Goal: Task Accomplishment & Management: Complete application form

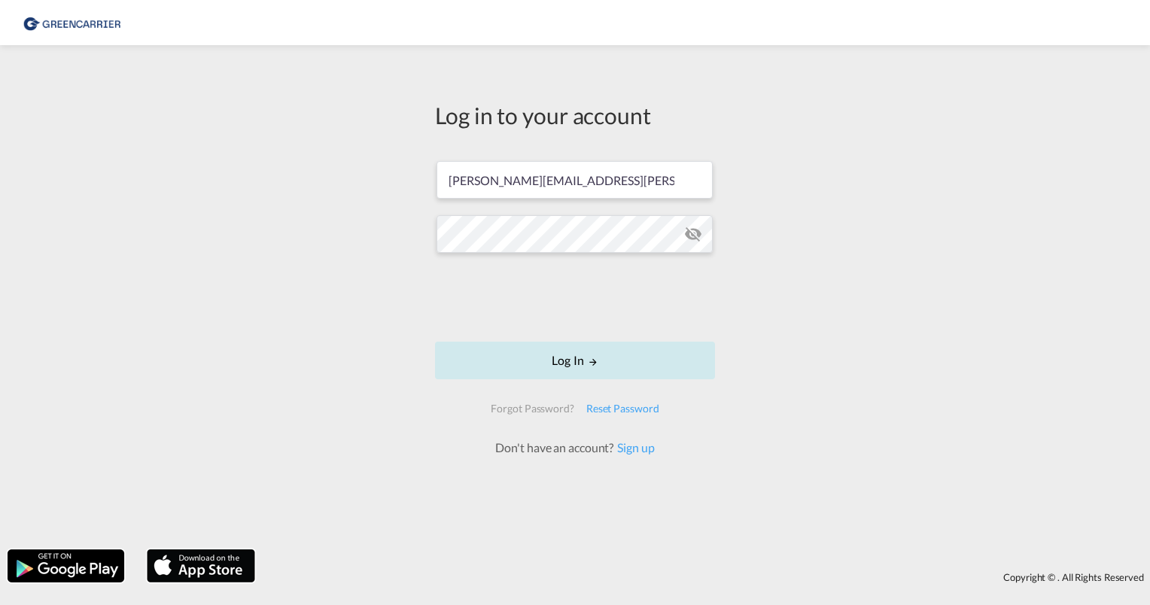
click at [586, 364] on button "Log In" at bounding box center [575, 361] width 280 height 38
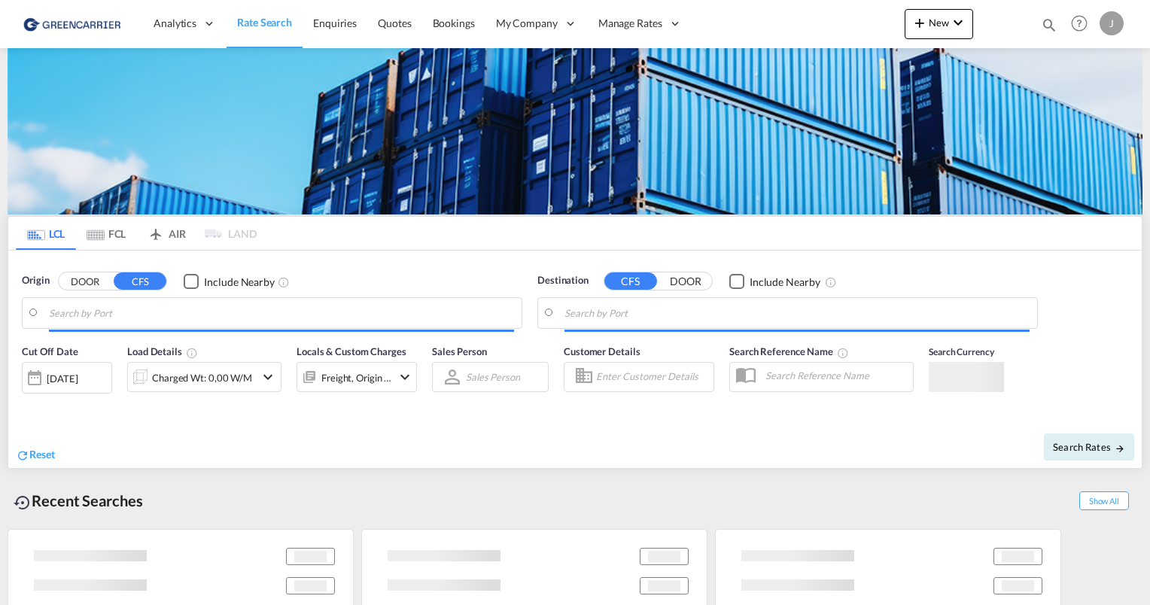
type input "[GEOGRAPHIC_DATA], [GEOGRAPHIC_DATA]"
type input "[GEOGRAPHIC_DATA], SH, CNSHA"
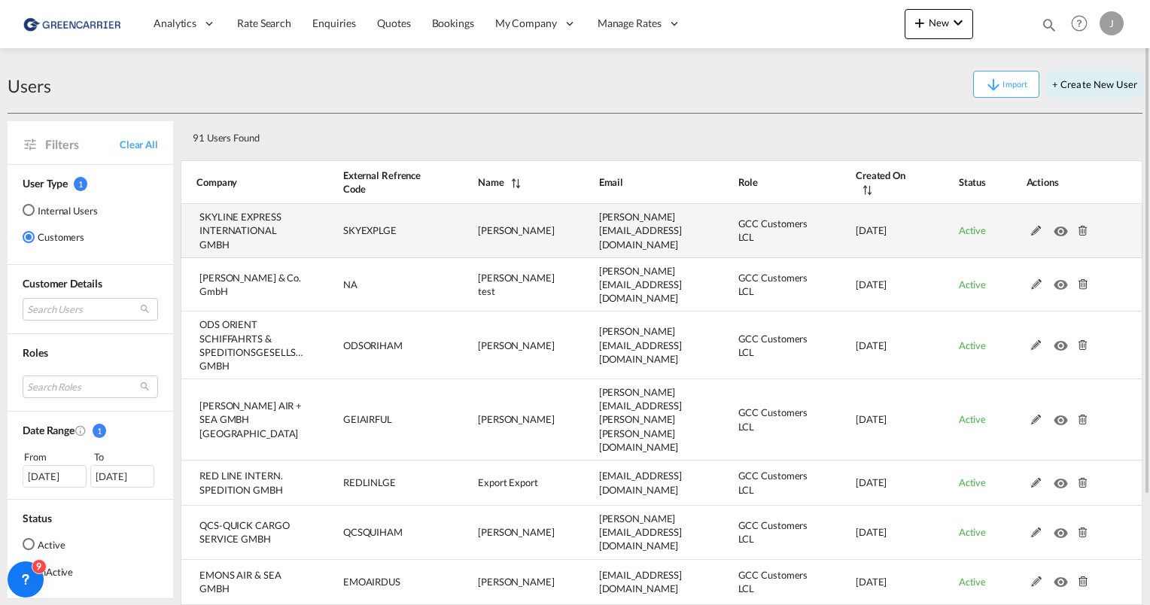
click at [1036, 230] on md-icon at bounding box center [1037, 231] width 20 height 11
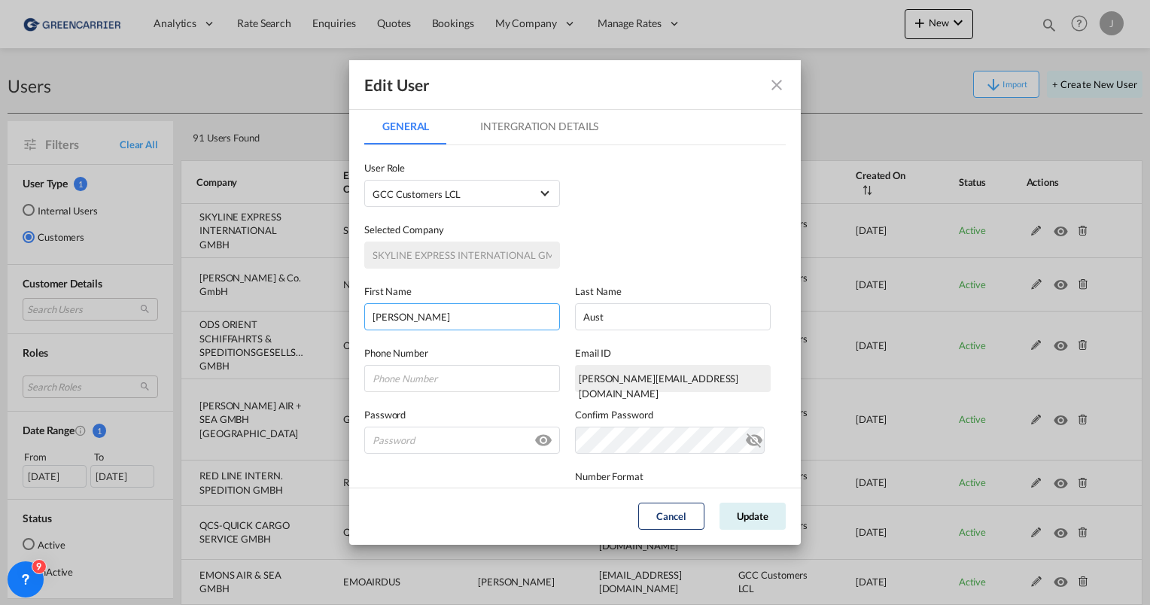
drag, startPoint x: 428, startPoint y: 311, endPoint x: 257, endPoint y: 312, distance: 170.9
click at [257, 312] on div "Edit User General Intergration Details General Intergration Details User Type I…" at bounding box center [575, 302] width 1150 height 605
click at [451, 310] on input "GeneralIntergration Details ..." at bounding box center [462, 316] width 196 height 27
click at [625, 211] on div "Selected Company SKYLINE EXPRESS INTERNATIONAL GMBH" at bounding box center [575, 238] width 422 height 62
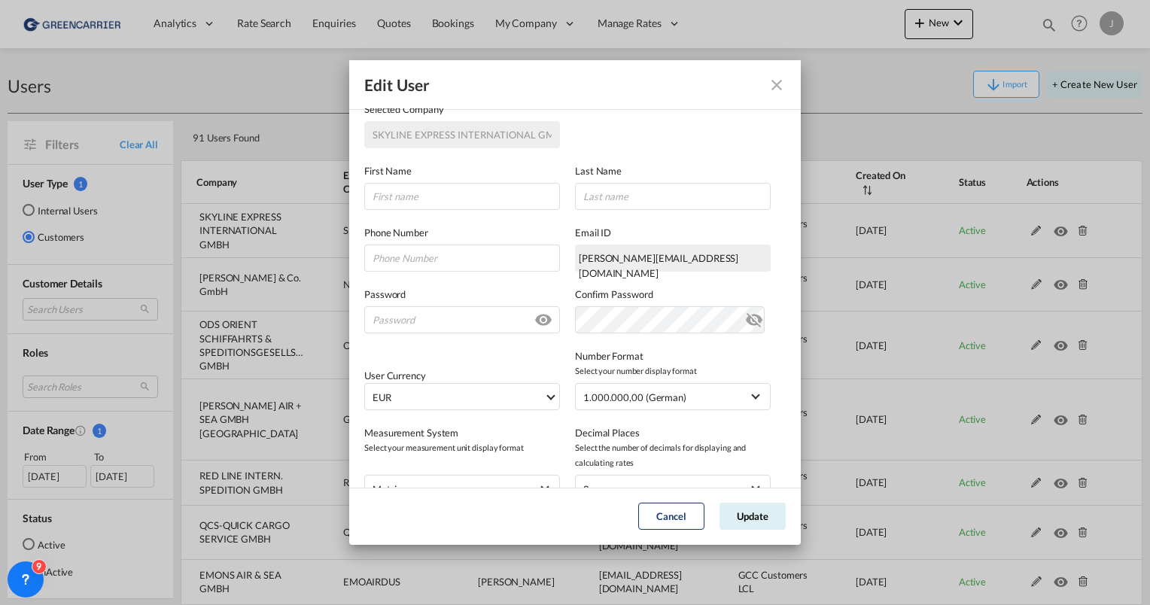
scroll to position [226, 0]
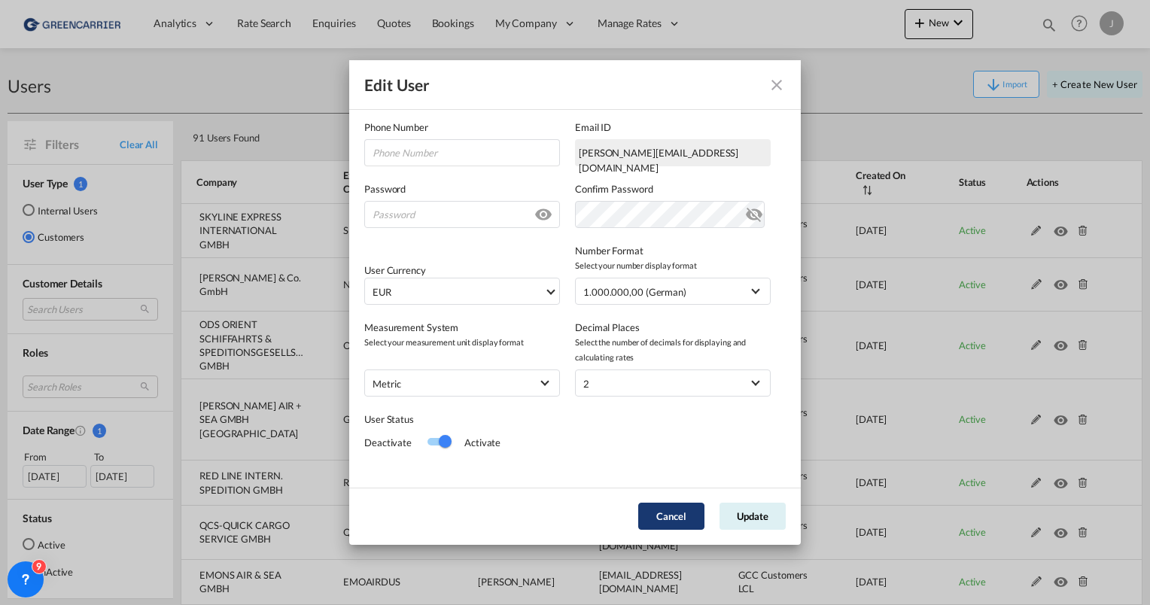
click at [675, 515] on button "Cancel" at bounding box center [671, 516] width 66 height 27
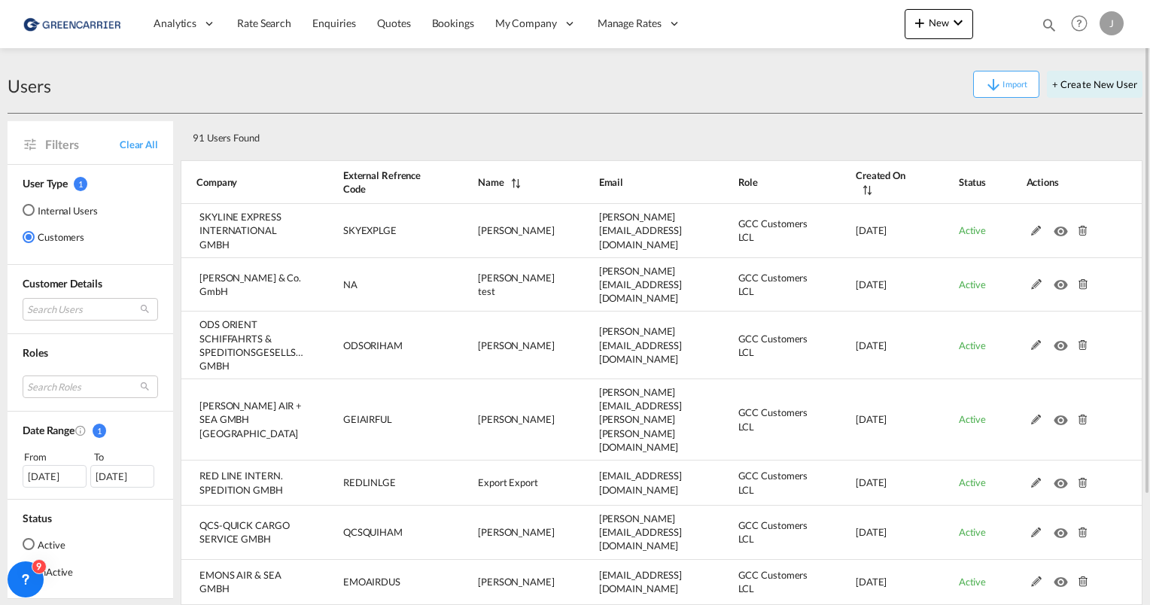
click at [1105, 20] on div "J" at bounding box center [1112, 23] width 24 height 24
click at [1067, 123] on button "Logout" at bounding box center [1095, 115] width 98 height 30
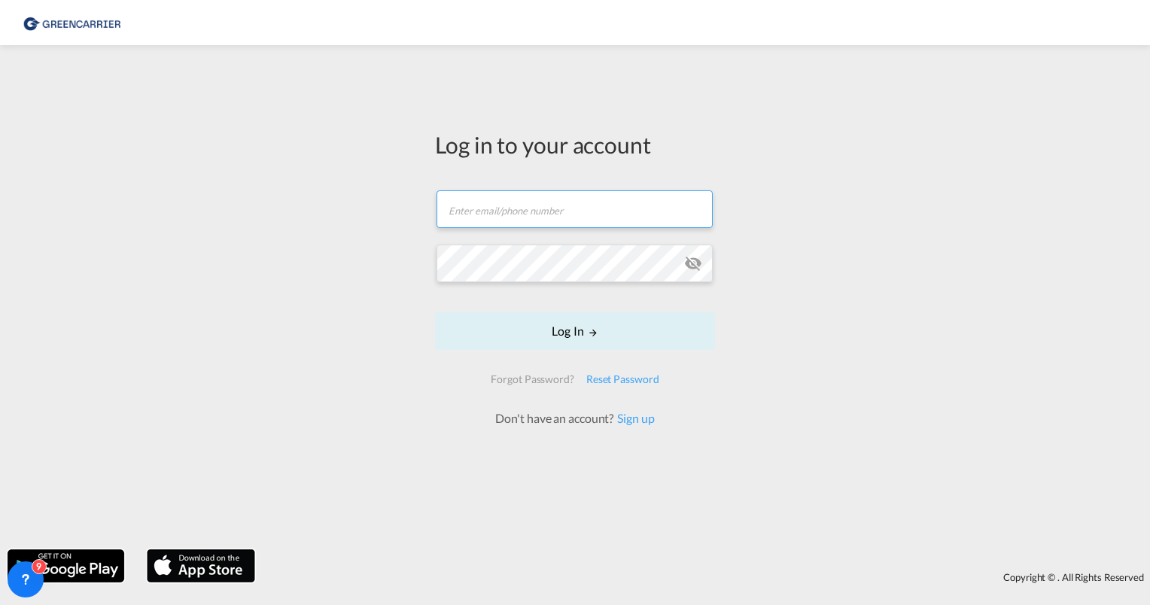
type input "[PERSON_NAME][EMAIL_ADDRESS][PERSON_NAME][DOMAIN_NAME]"
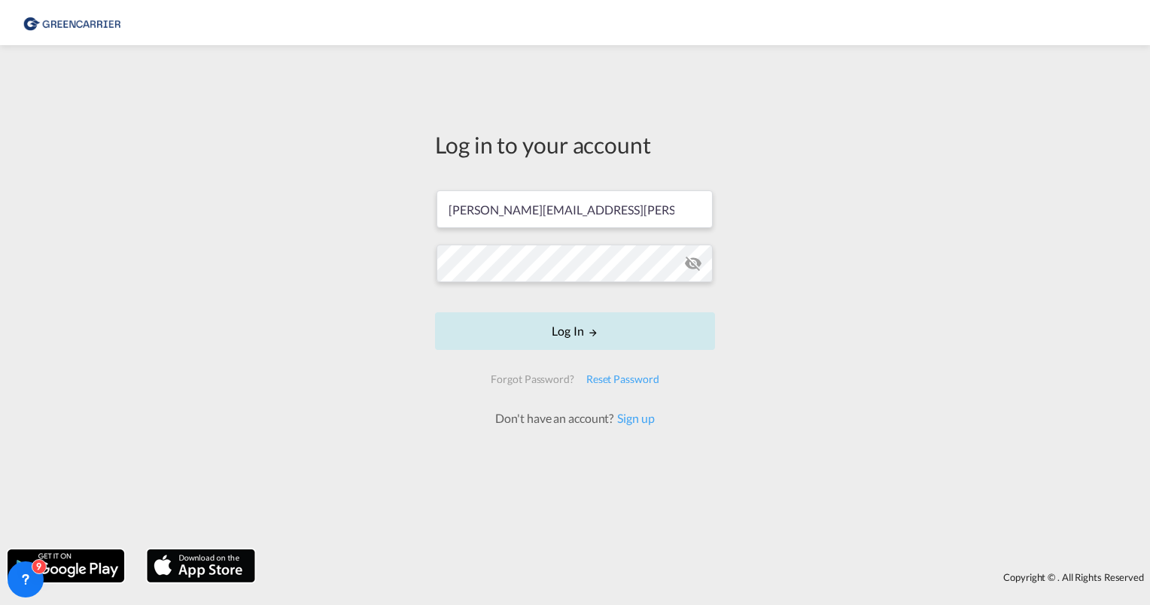
click at [576, 325] on button "Log In" at bounding box center [575, 331] width 280 height 38
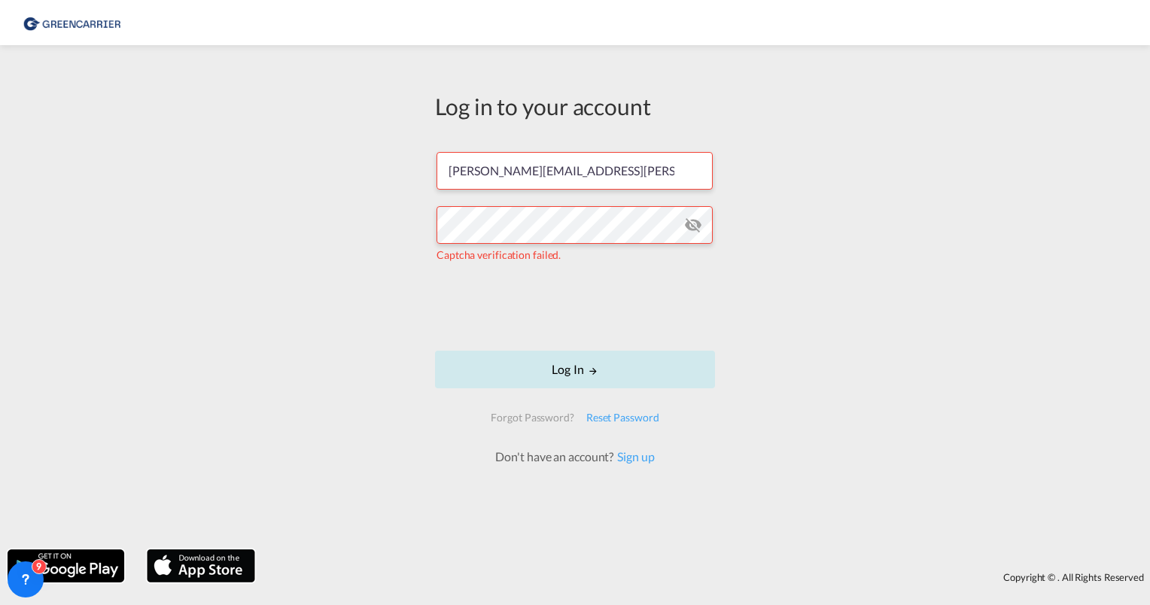
click at [565, 370] on button "Log In" at bounding box center [575, 370] width 280 height 38
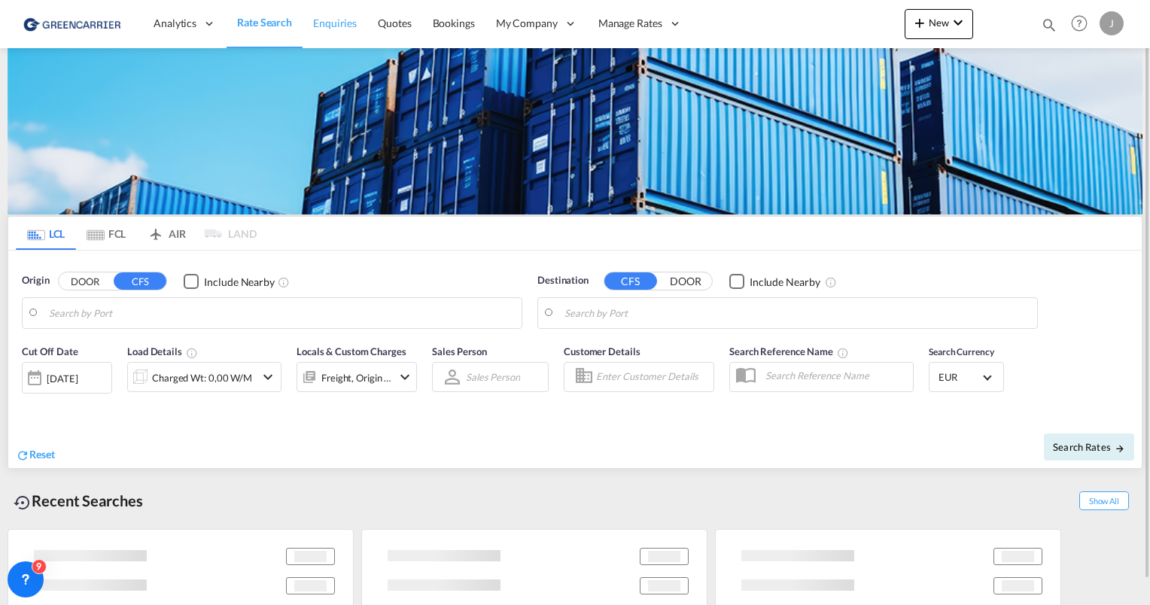
type input "[GEOGRAPHIC_DATA], [GEOGRAPHIC_DATA]"
type input "[GEOGRAPHIC_DATA], SH, CNSHA"
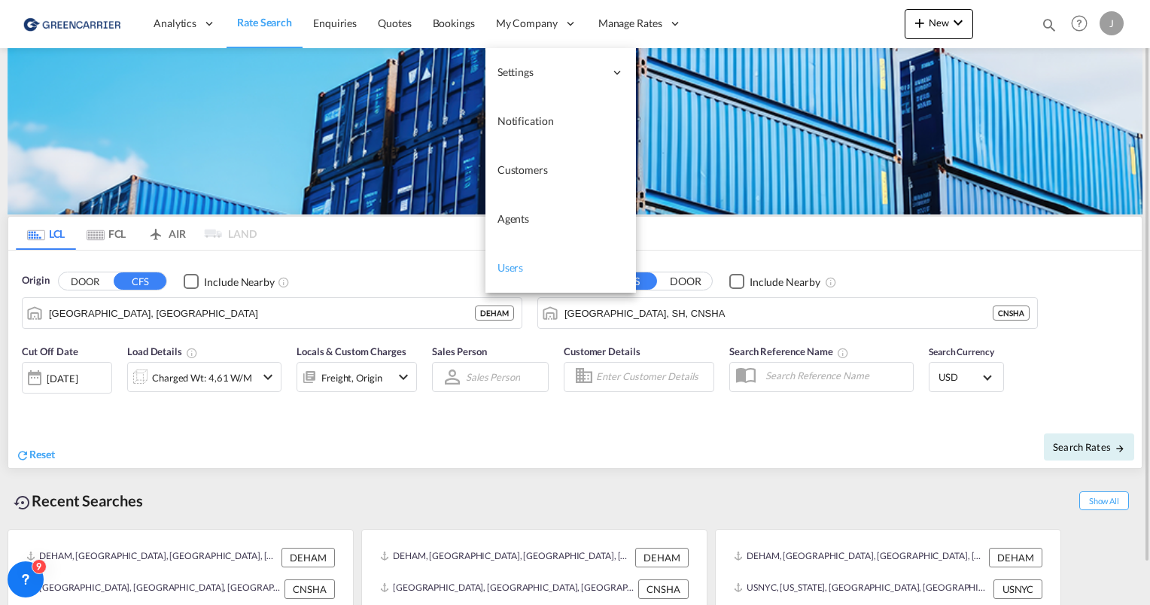
click at [527, 262] on link "Users" at bounding box center [561, 268] width 151 height 49
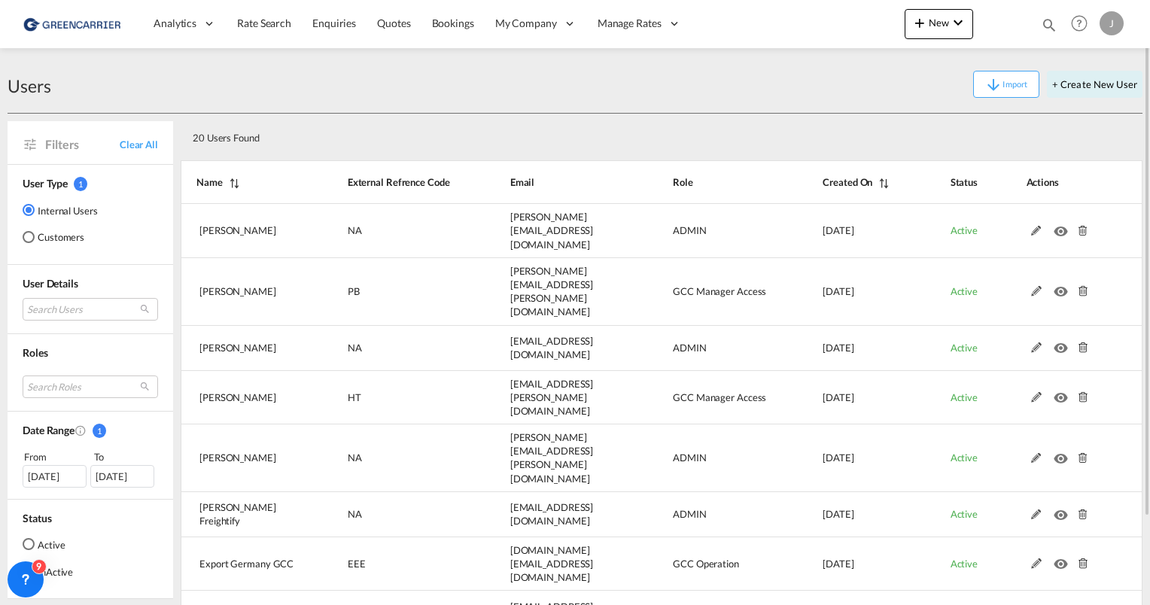
click at [43, 238] on md-radio-button "Customers" at bounding box center [60, 237] width 75 height 15
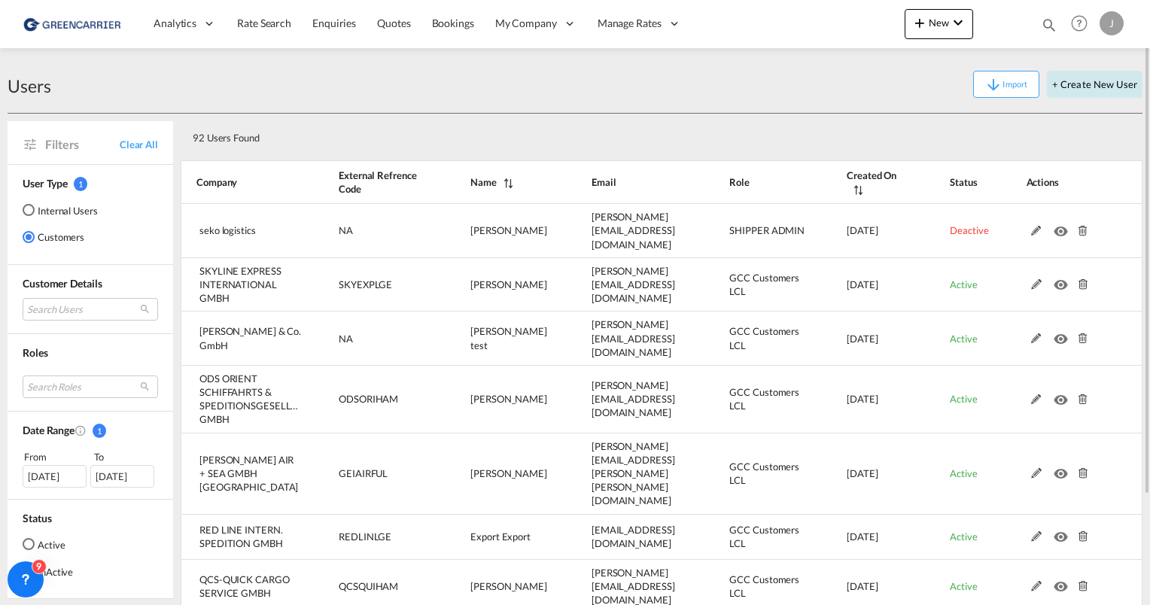
click at [1079, 81] on button "+ Create New User" at bounding box center [1095, 84] width 96 height 27
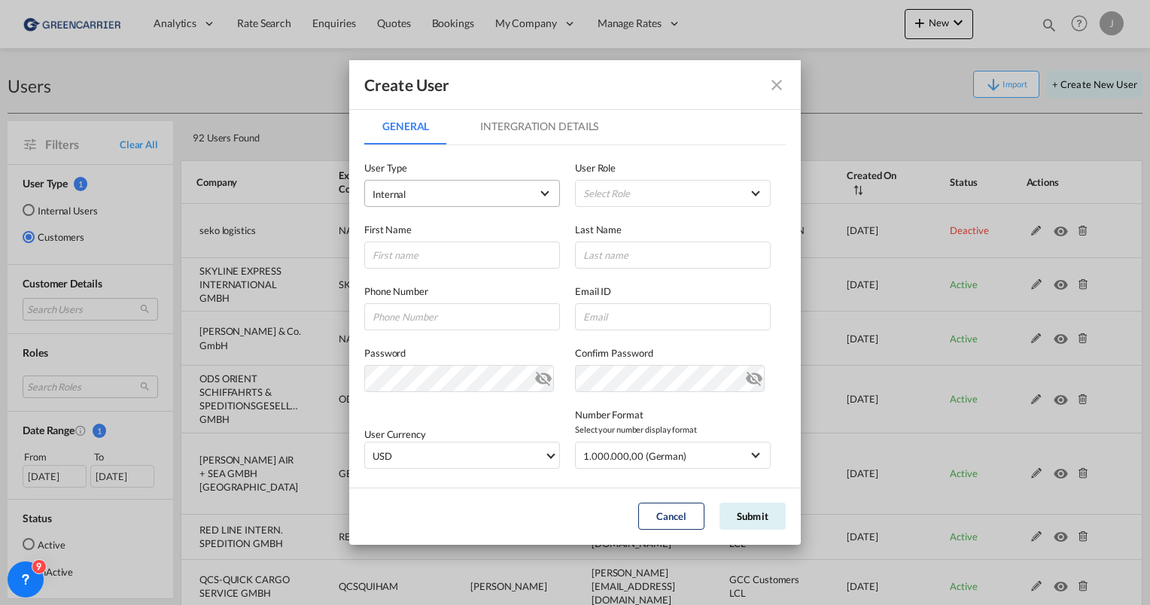
click at [440, 196] on span "Internal" at bounding box center [452, 194] width 158 height 15
click at [416, 233] on md-option "Customer" at bounding box center [460, 230] width 198 height 36
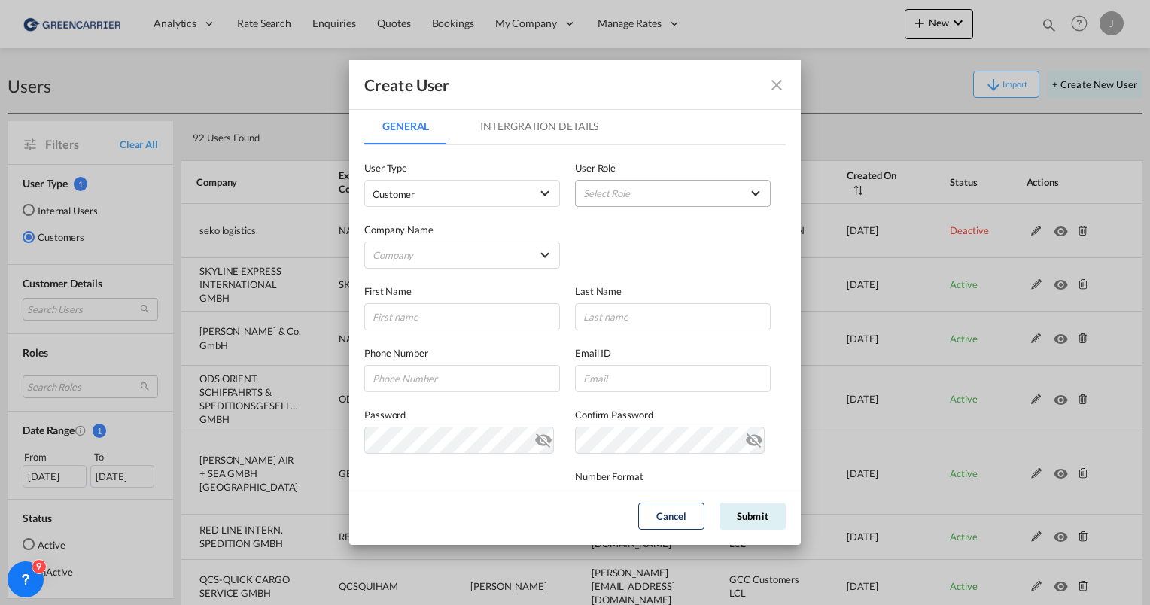
click at [626, 193] on md-select "Select Role BCO GLOBAL GCC Customers FCL USER_DEFINED GCC Customers LCL USER_DE…" at bounding box center [673, 193] width 196 height 27
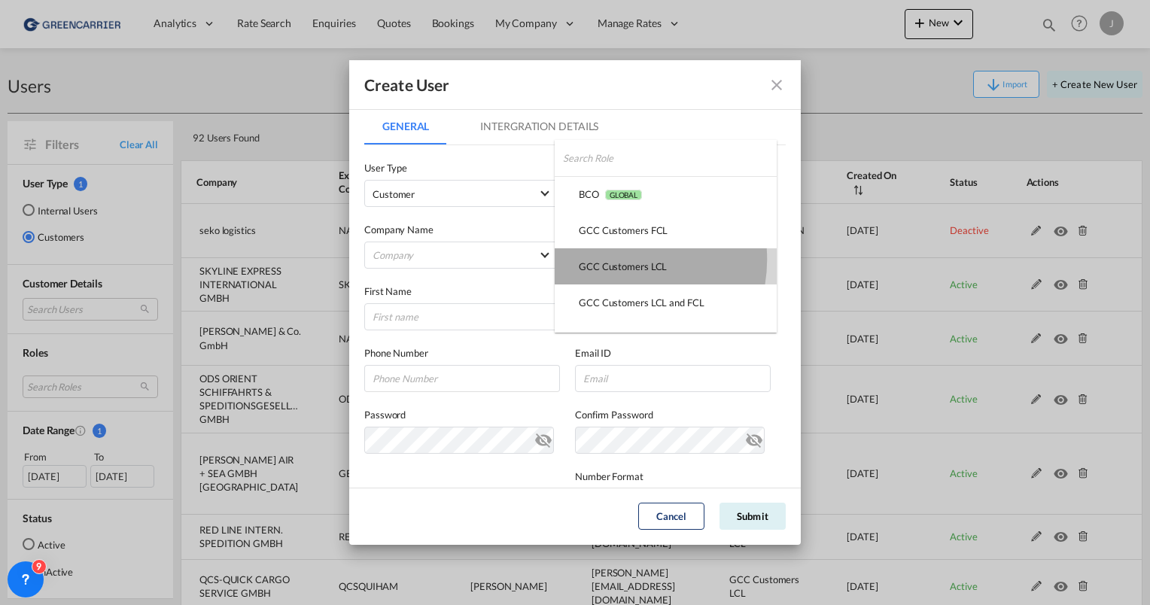
click at [617, 260] on div "GCC Customers LCL USER_DEFINED" at bounding box center [623, 267] width 88 height 14
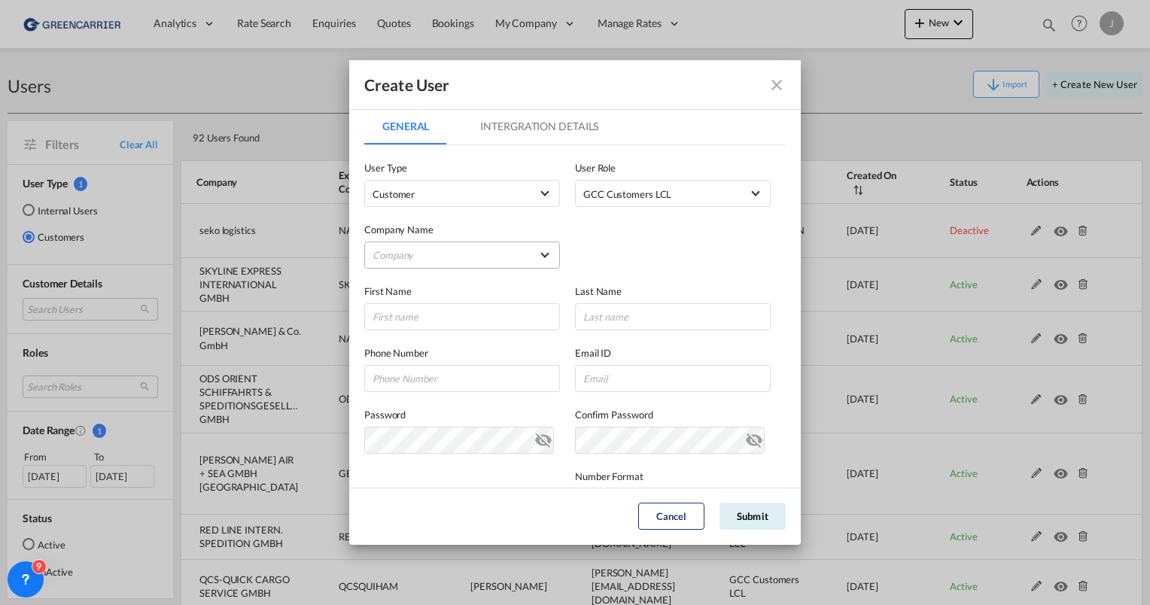
click at [449, 258] on md-select "Company [PERSON_NAME] & Co. GmbH ALLSTA SPEDITION GMBH BENDIX TRANSPORT DANMARK…" at bounding box center [462, 255] width 196 height 27
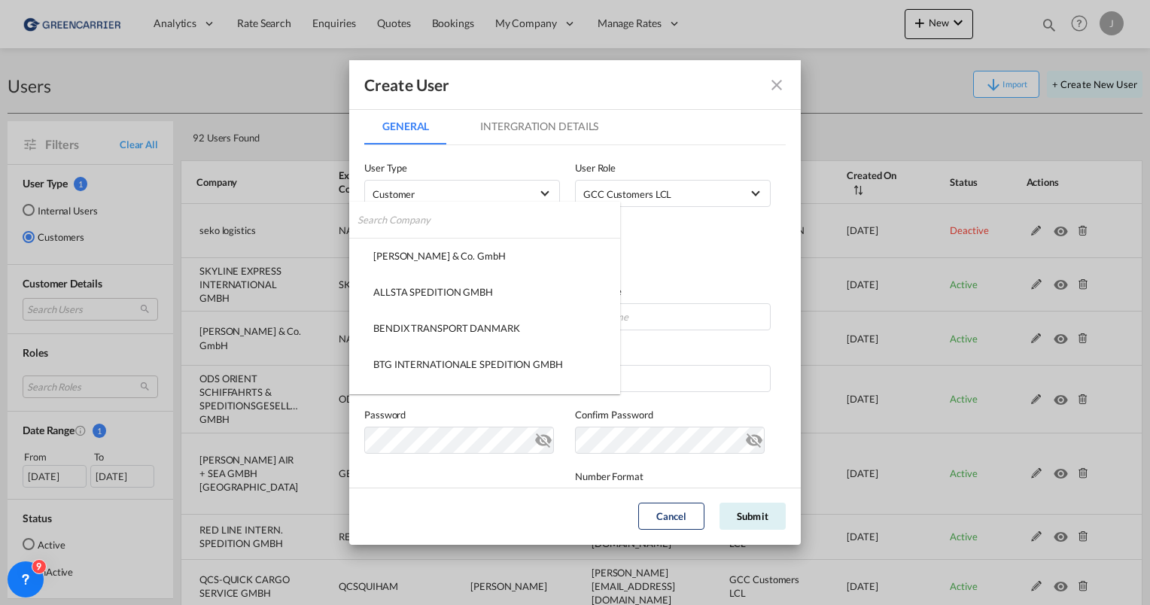
click at [402, 219] on input "search" at bounding box center [489, 220] width 263 height 36
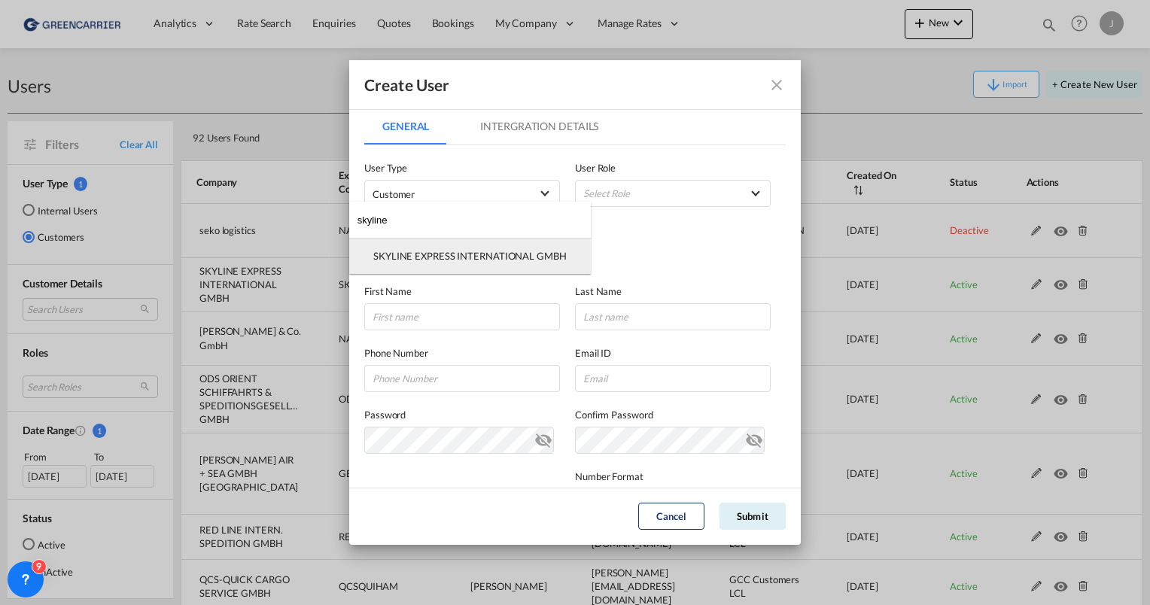
type input "skyline"
click at [464, 259] on div "SKYLINE EXPRESS INTERNATIONAL GMBH" at bounding box center [469, 256] width 193 height 14
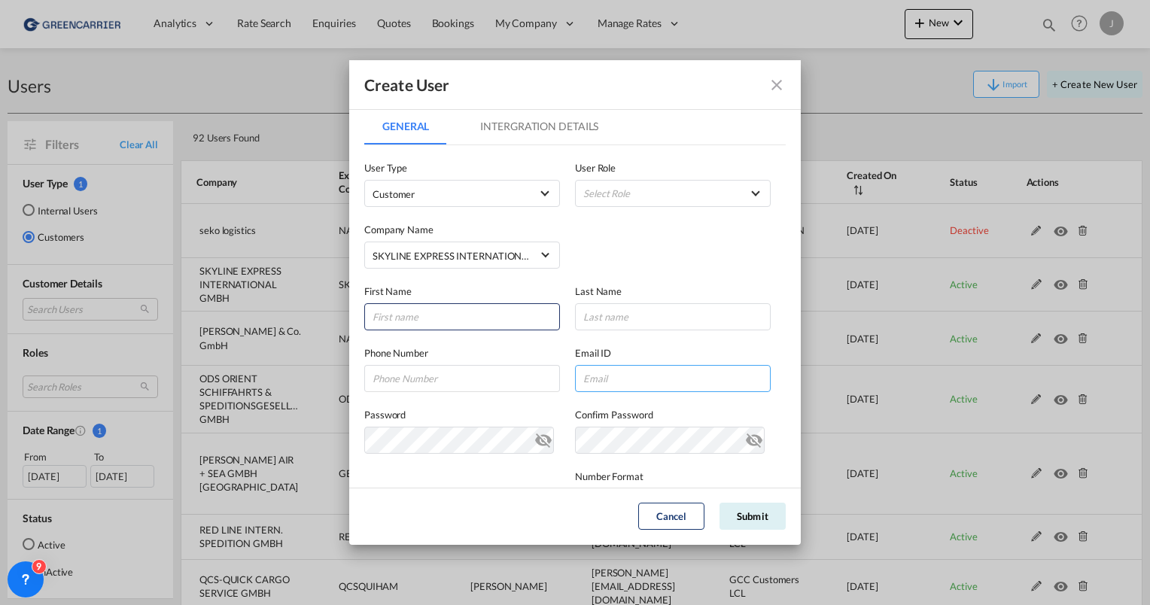
click at [587, 373] on input "GeneralIntergration Details ..." at bounding box center [673, 378] width 196 height 27
paste input "[EMAIL_ADDRESS][DOMAIN_NAME]"
type input "[EMAIL_ADDRESS][DOMAIN_NAME]"
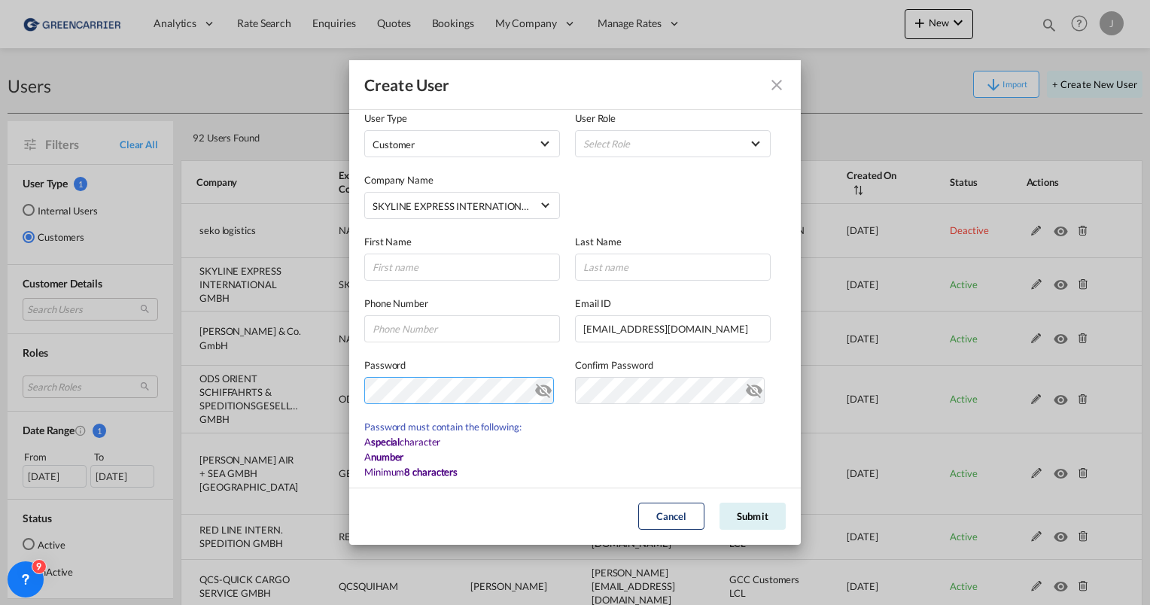
scroll to position [151, 0]
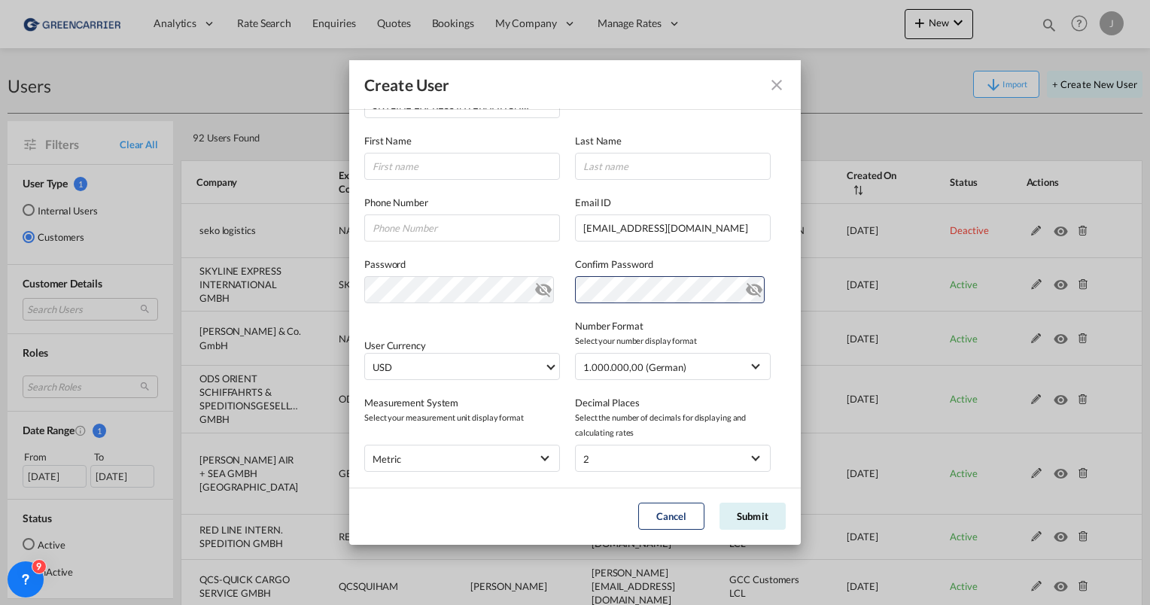
click at [534, 294] on md-icon "icon-eye-off" at bounding box center [543, 287] width 18 height 18
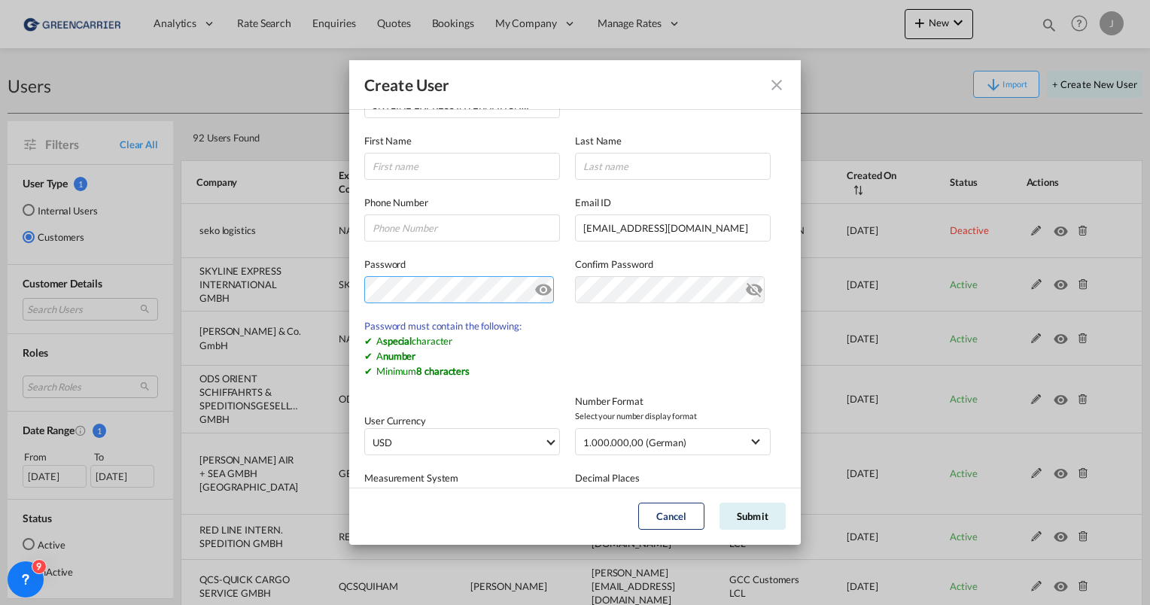
click at [331, 289] on div "Create User General Intergration Details General Intergration Details User Type…" at bounding box center [575, 302] width 1150 height 605
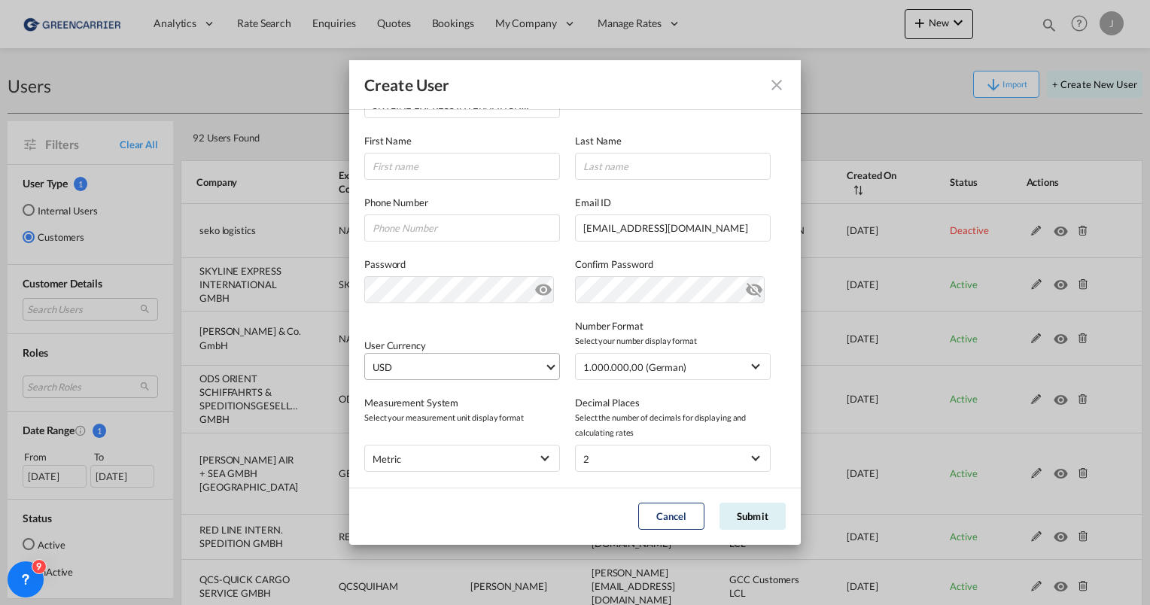
click at [452, 361] on span "USD" at bounding box center [459, 367] width 172 height 15
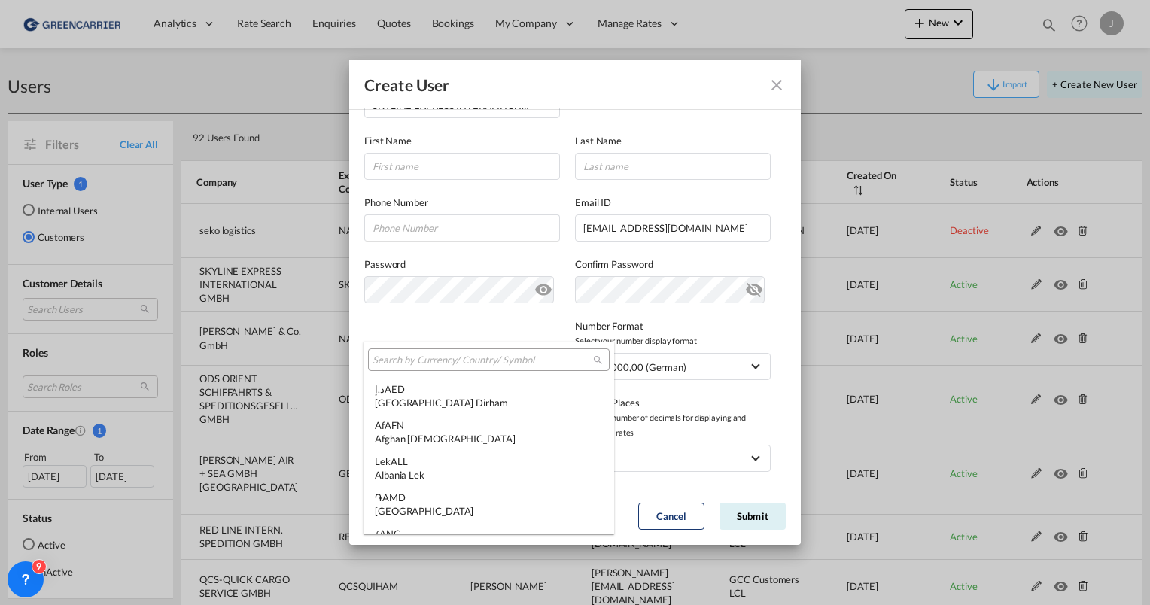
scroll to position [5197, 0]
click at [422, 354] on input "search" at bounding box center [483, 361] width 221 height 14
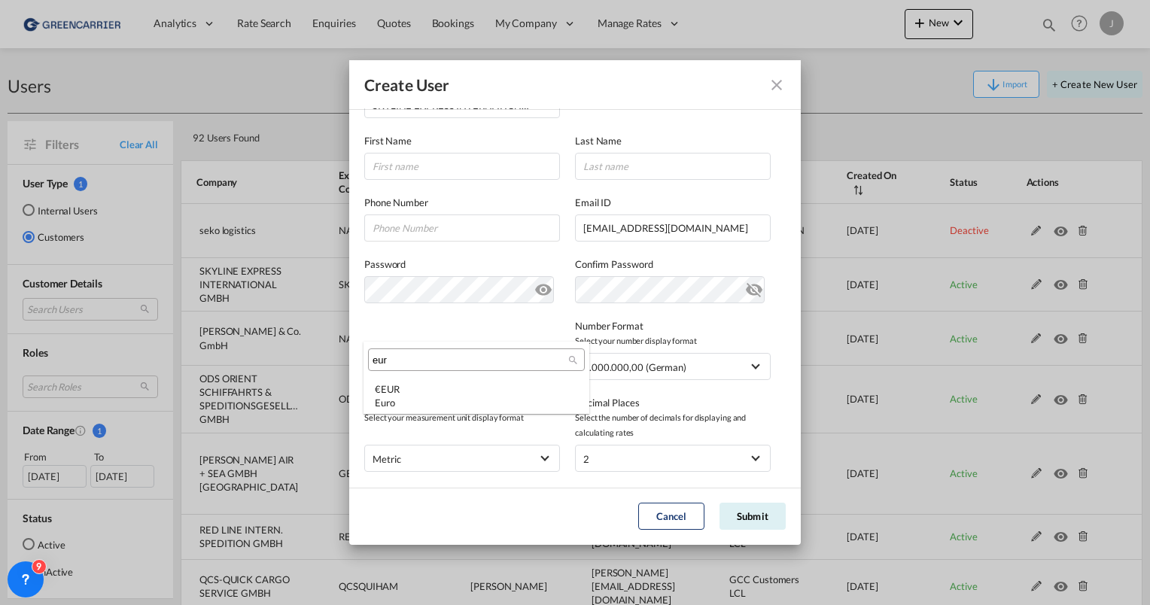
scroll to position [0, 0]
type input "eur"
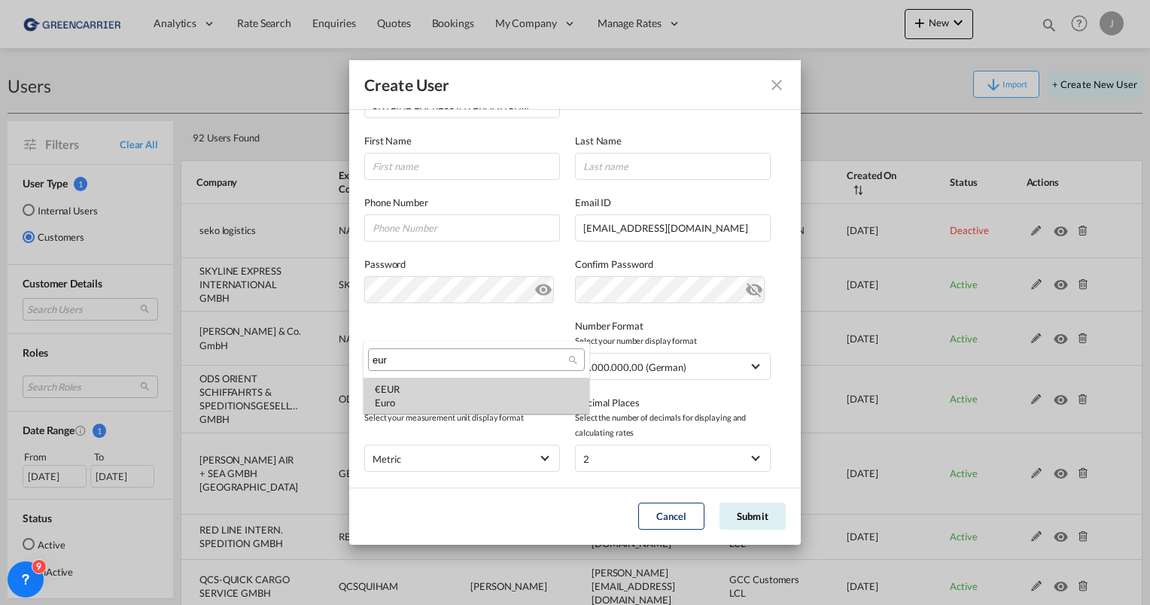
click at [433, 388] on div "€ EUR Euro" at bounding box center [476, 395] width 203 height 27
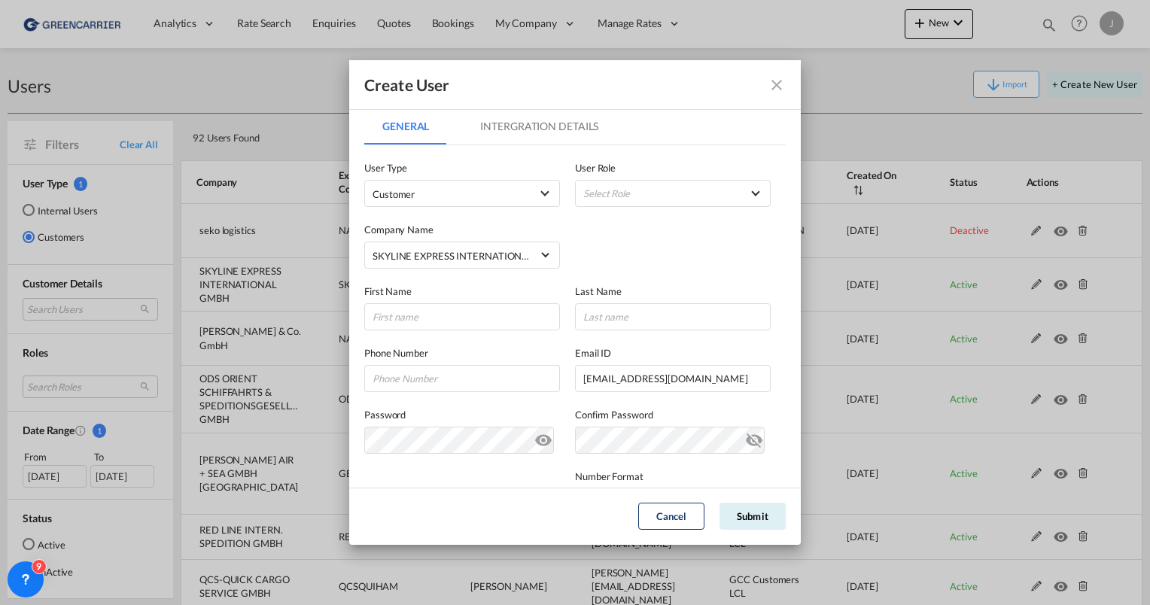
click at [510, 124] on md-tab-item "Intergration Details" at bounding box center [539, 126] width 154 height 36
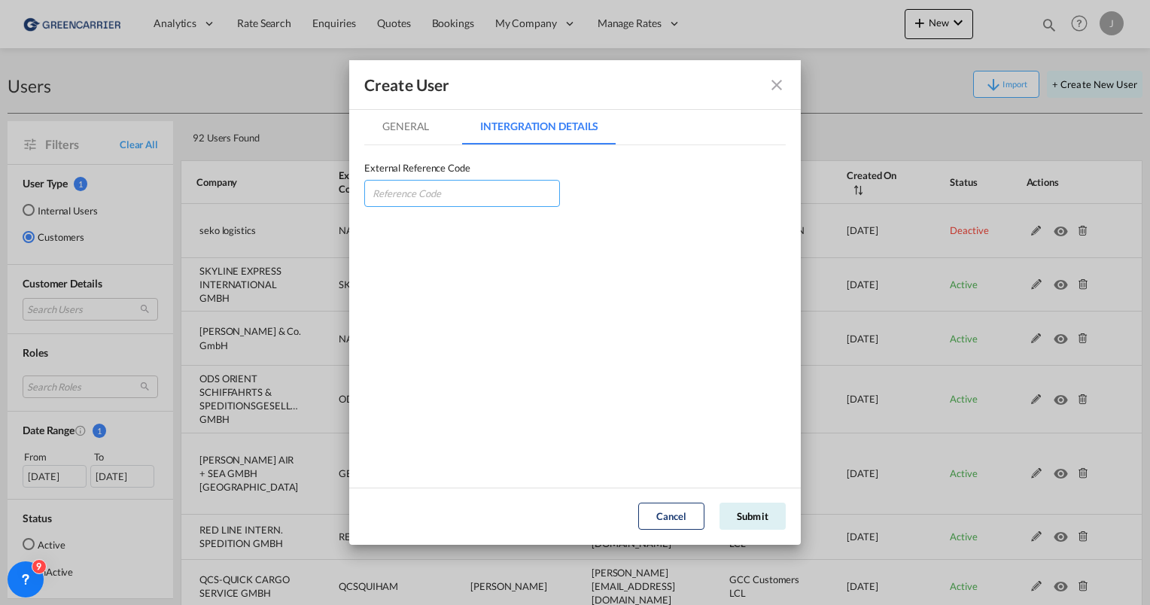
click at [438, 195] on input "GeneralIntergration Details ..." at bounding box center [462, 193] width 196 height 27
type input "SKY"
drag, startPoint x: 684, startPoint y: 81, endPoint x: 768, endPoint y: 107, distance: 88.3
click at [795, 108] on div "Create User" at bounding box center [575, 85] width 452 height 50
click at [415, 130] on md-tab-item "General" at bounding box center [405, 126] width 83 height 36
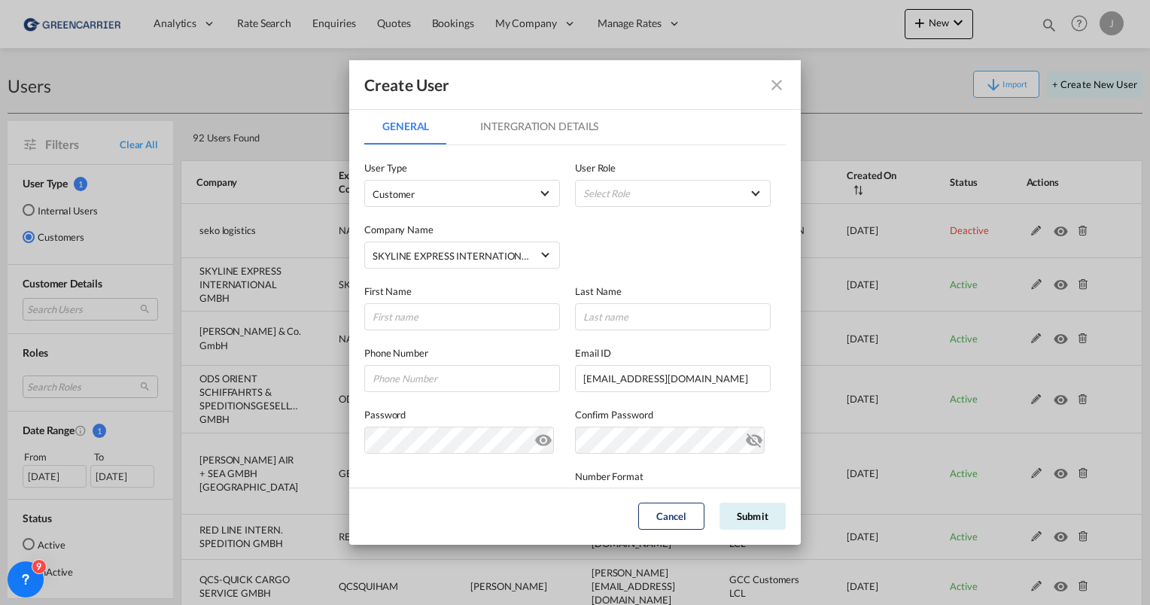
click at [341, 267] on div "Create User General Intergration Details General Intergration Details User Type…" at bounding box center [575, 302] width 1150 height 605
click at [665, 510] on button "Cancel" at bounding box center [671, 516] width 66 height 27
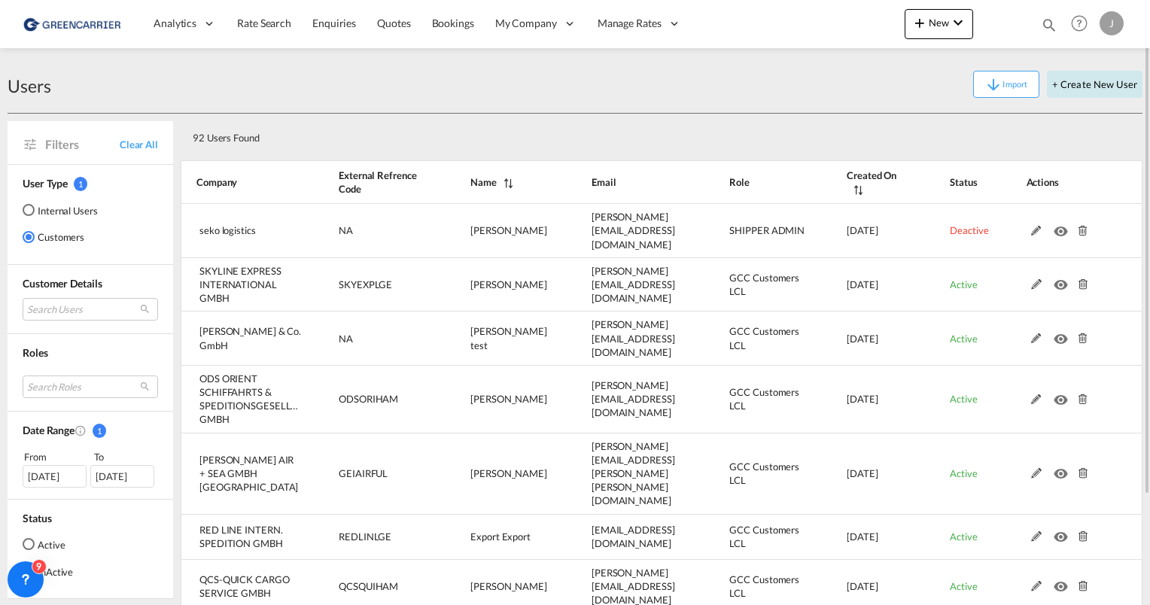
click at [1062, 82] on button "+ Create New User" at bounding box center [1095, 84] width 96 height 27
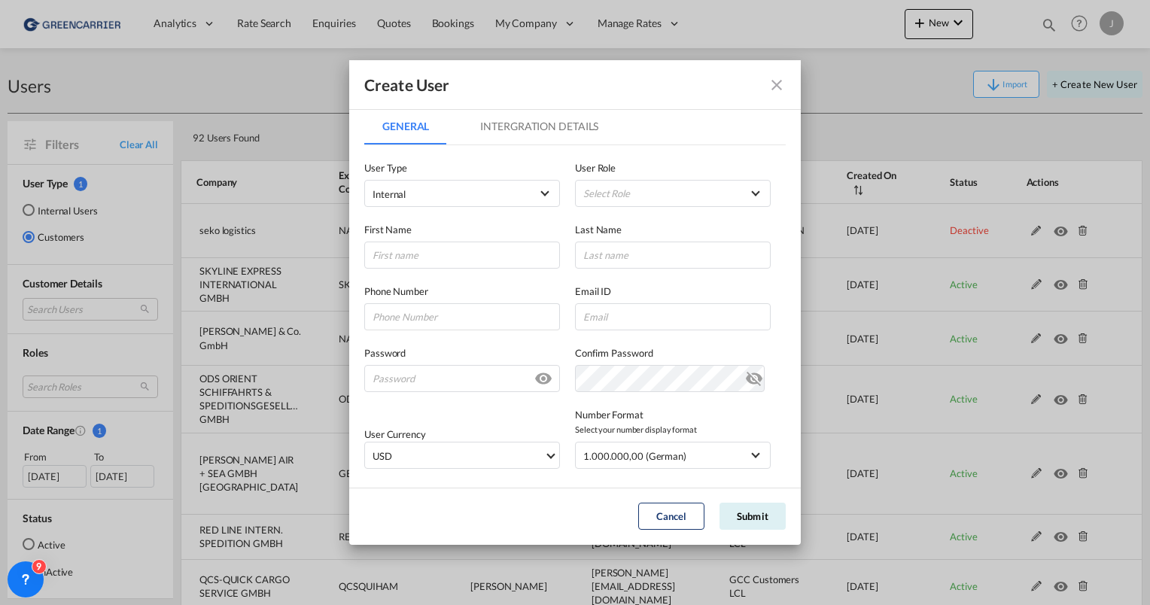
type input "[PERSON_NAME][EMAIL_ADDRESS][PERSON_NAME][DOMAIN_NAME]"
drag, startPoint x: 729, startPoint y: 253, endPoint x: 450, endPoint y: 257, distance: 278.6
click at [450, 257] on div "First Name Last Name [PERSON_NAME][EMAIL_ADDRESS][PERSON_NAME][DOMAIN_NAME] Las…" at bounding box center [575, 238] width 422 height 62
click at [441, 178] on div "User Type Internal Internal Customer" at bounding box center [469, 183] width 211 height 47
click at [440, 193] on span "Internal" at bounding box center [452, 194] width 158 height 15
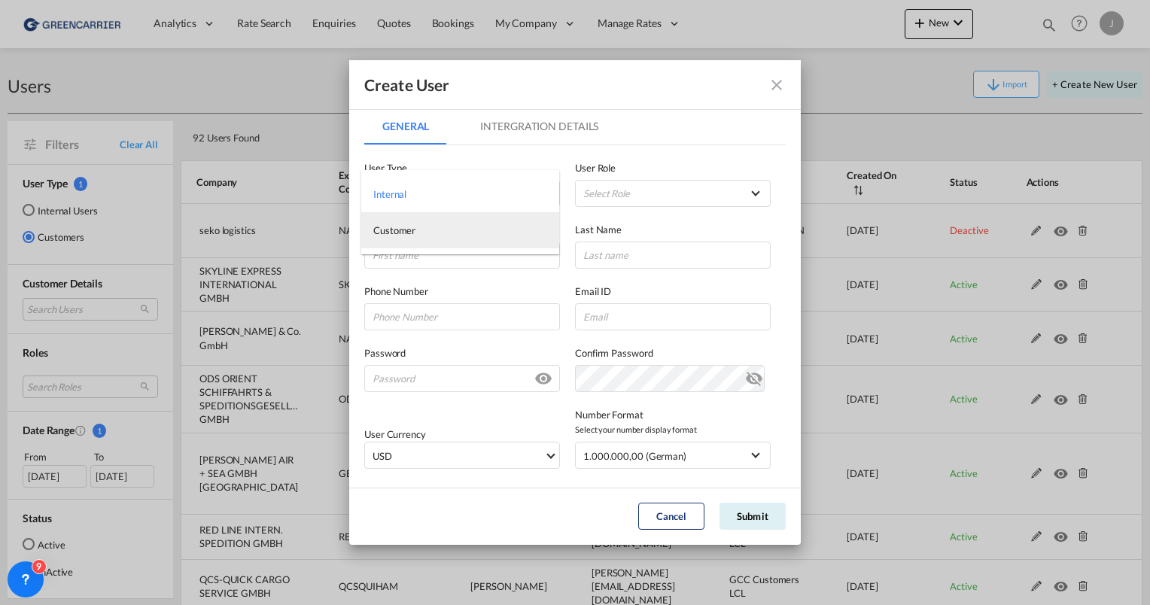
click at [412, 231] on span "Customer" at bounding box center [394, 230] width 42 height 12
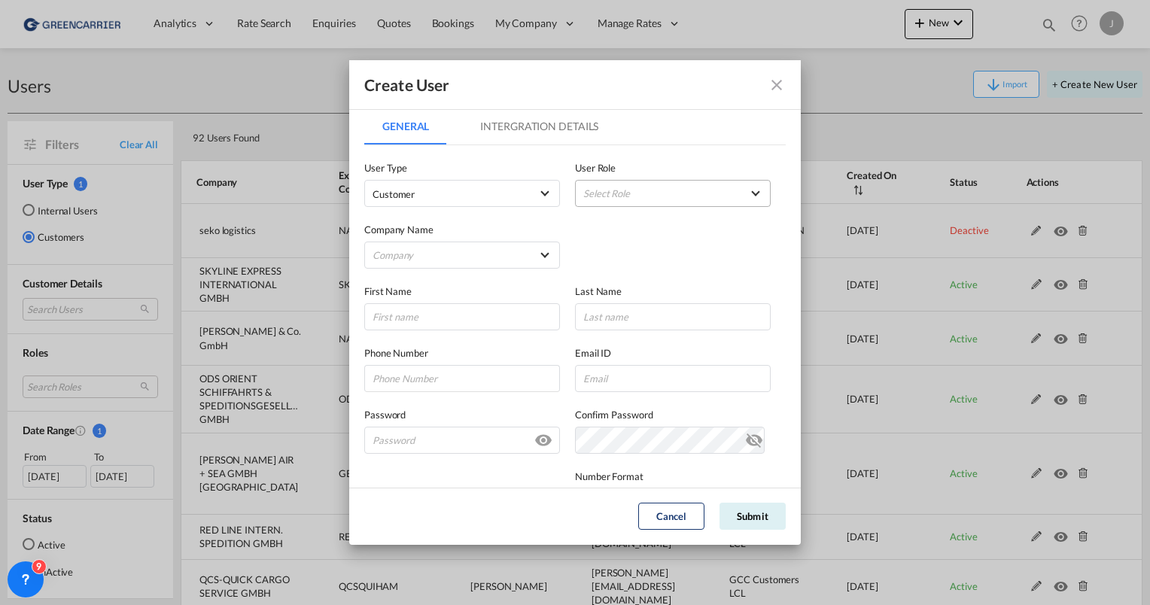
click at [639, 196] on md-select "Select Role" at bounding box center [673, 193] width 196 height 27
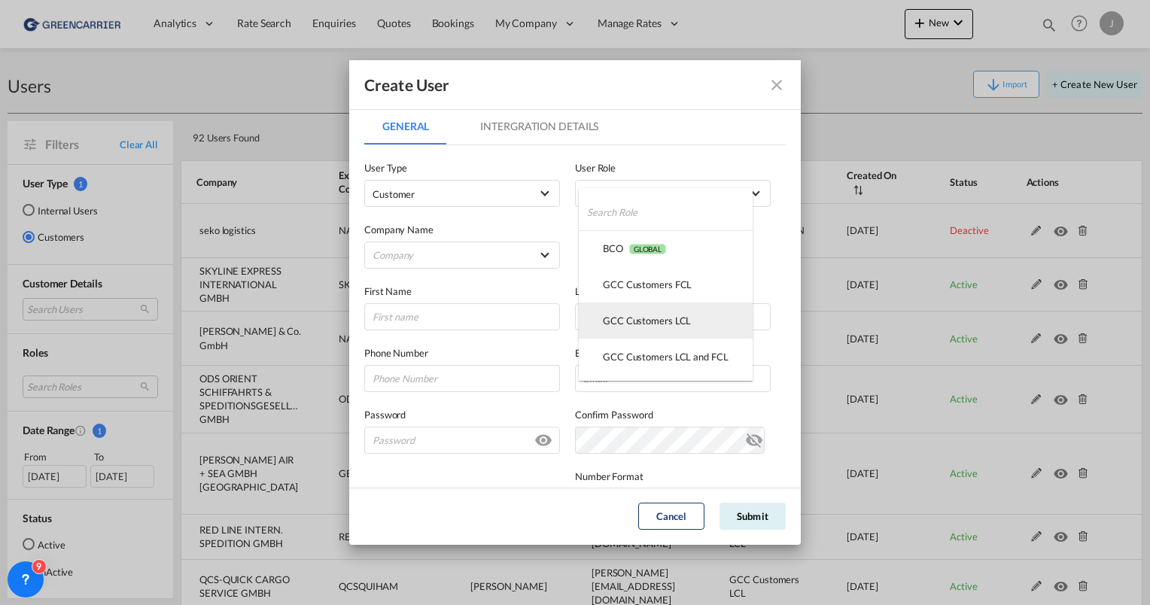
click at [638, 319] on div "GCC Customers LCL USER_DEFINED" at bounding box center [647, 321] width 88 height 14
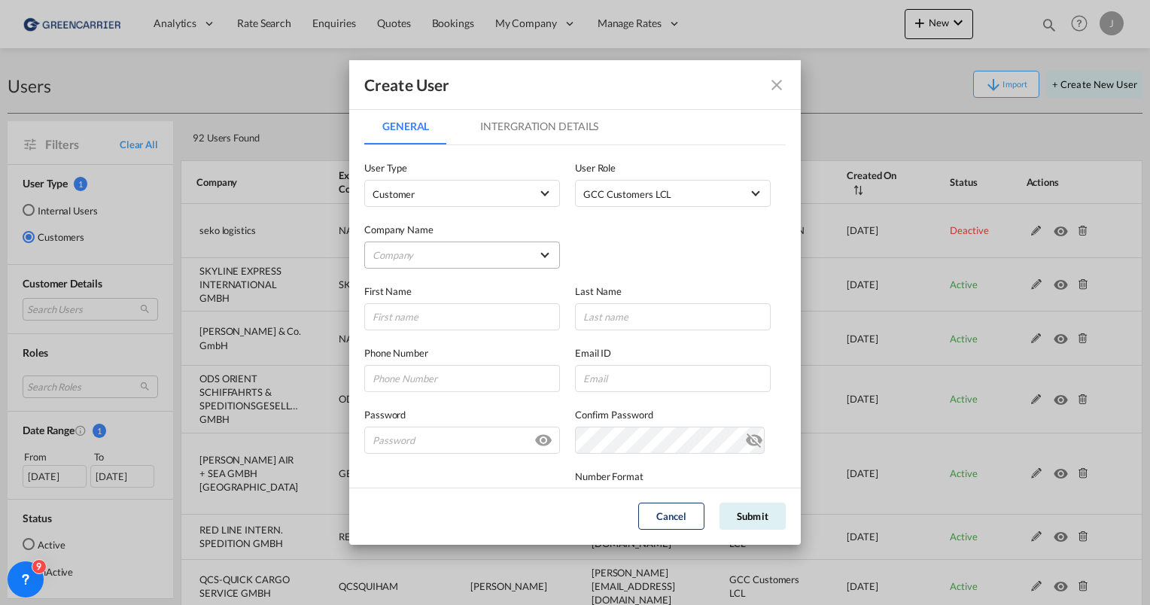
click at [445, 251] on md-select "Company SKYLINE EXPRESS INTERNATIONAL GMBH" at bounding box center [462, 255] width 196 height 27
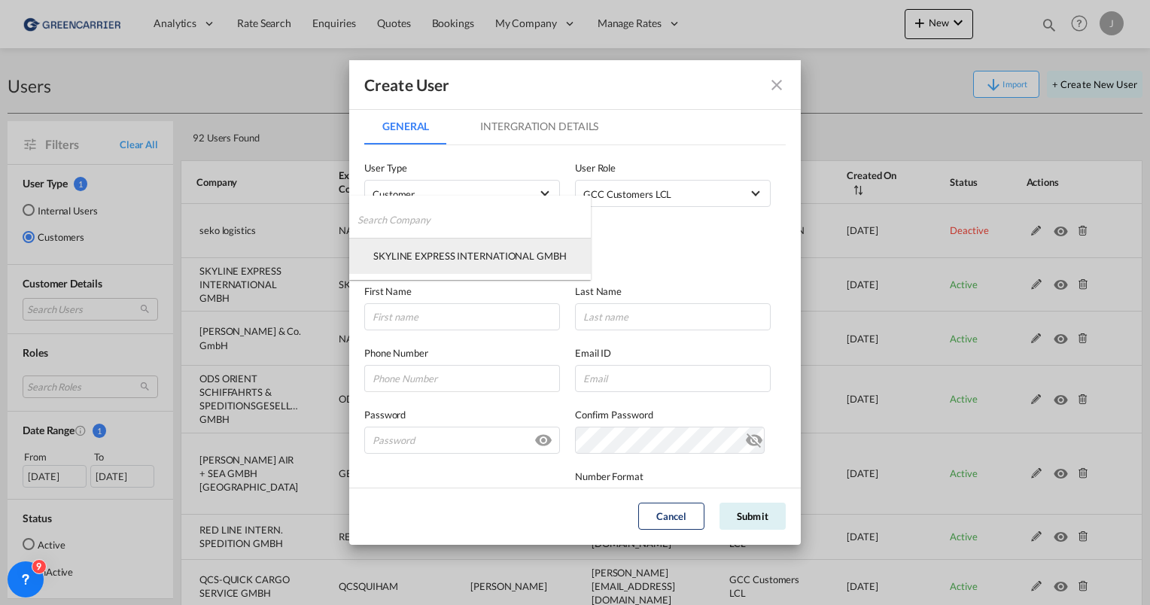
click at [432, 259] on div "SKYLINE EXPRESS INTERNATIONAL GMBH" at bounding box center [469, 256] width 193 height 14
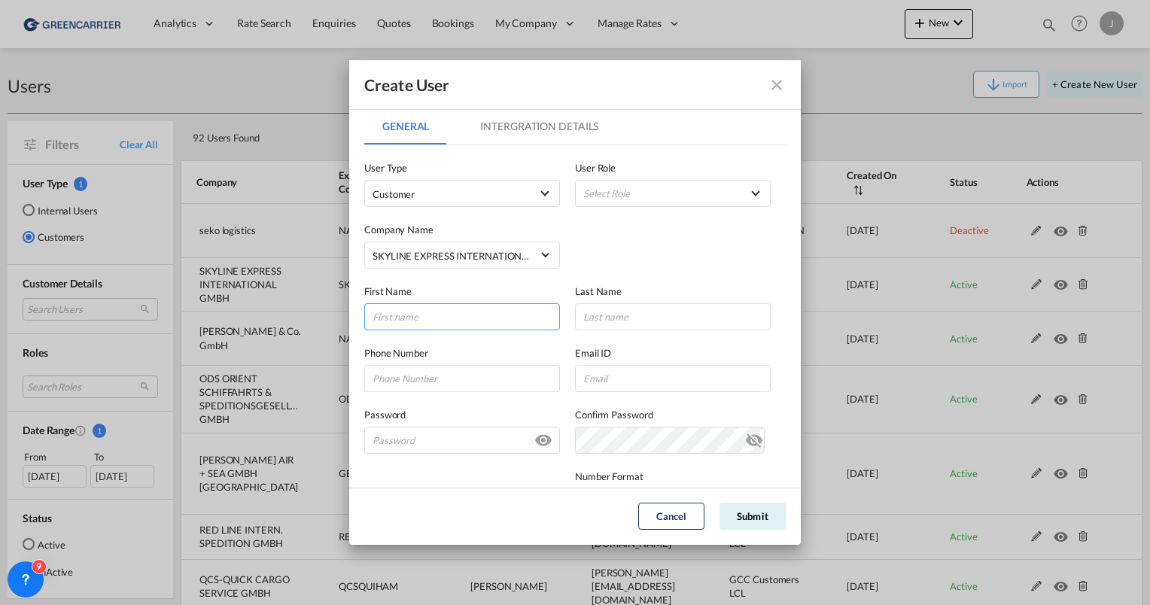
click at [431, 308] on input "GeneralIntergration Details ..." at bounding box center [462, 316] width 196 height 27
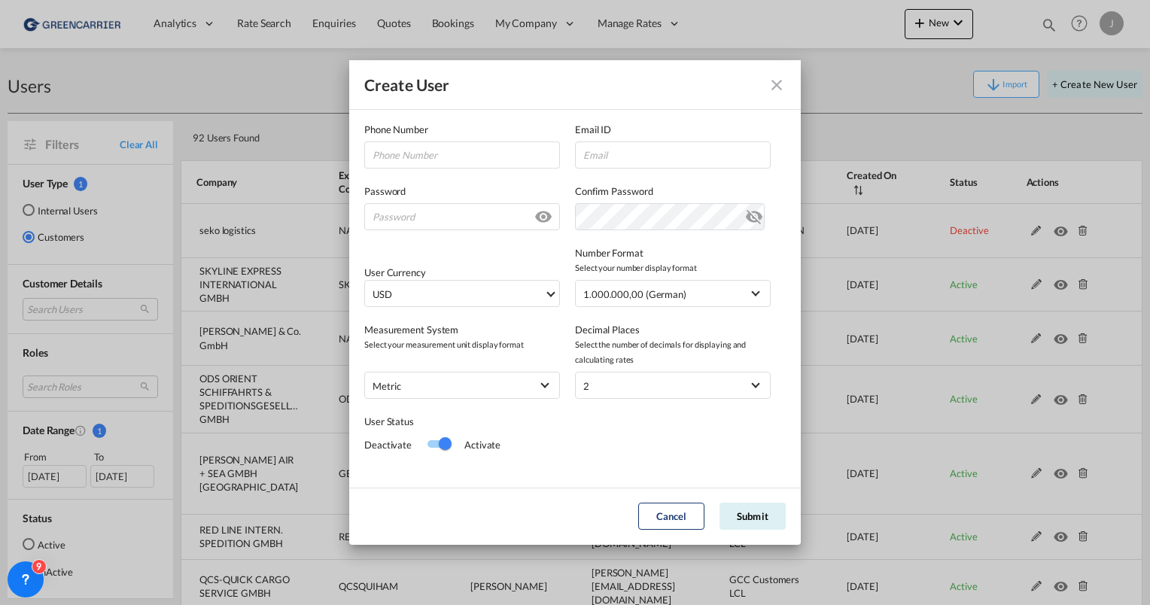
scroll to position [226, 0]
click at [568, 242] on div "User Currency USD د.إ AED [GEOGRAPHIC_DATA] Dirham Af AFN Afghan afghani Lek AL…" at bounding box center [575, 266] width 422 height 77
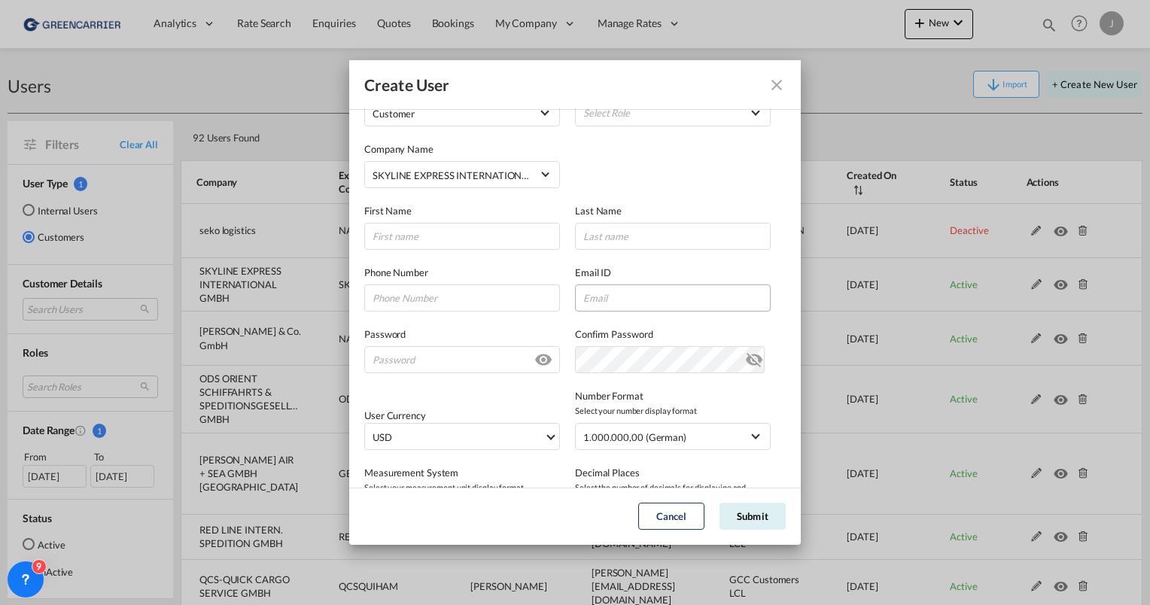
scroll to position [75, 0]
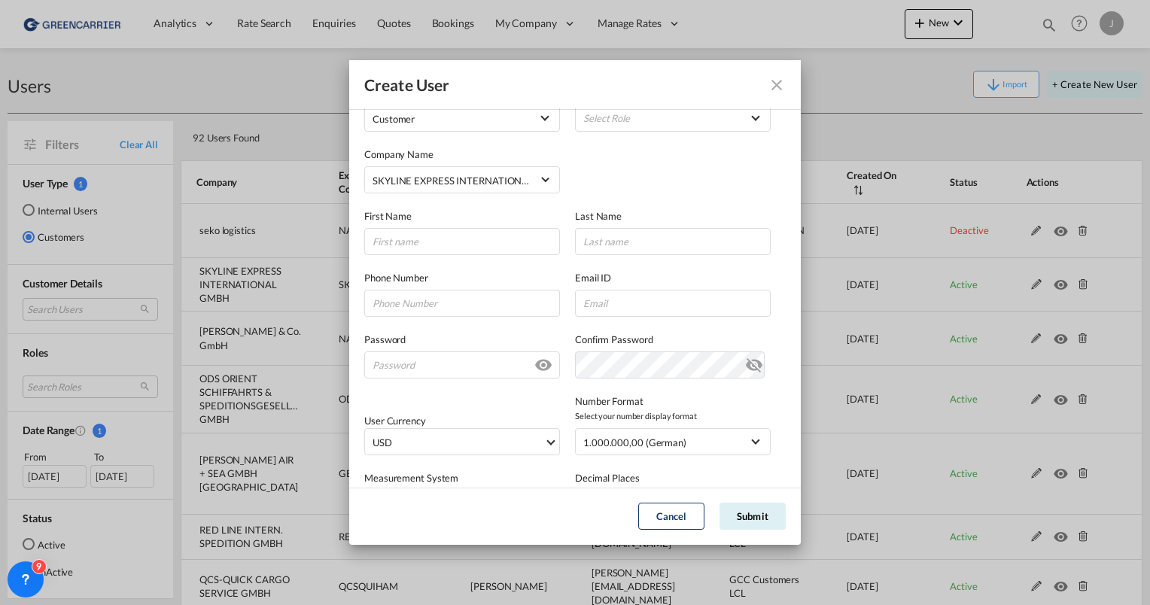
click at [749, 361] on md-icon "icon-eye-off" at bounding box center [754, 362] width 18 height 18
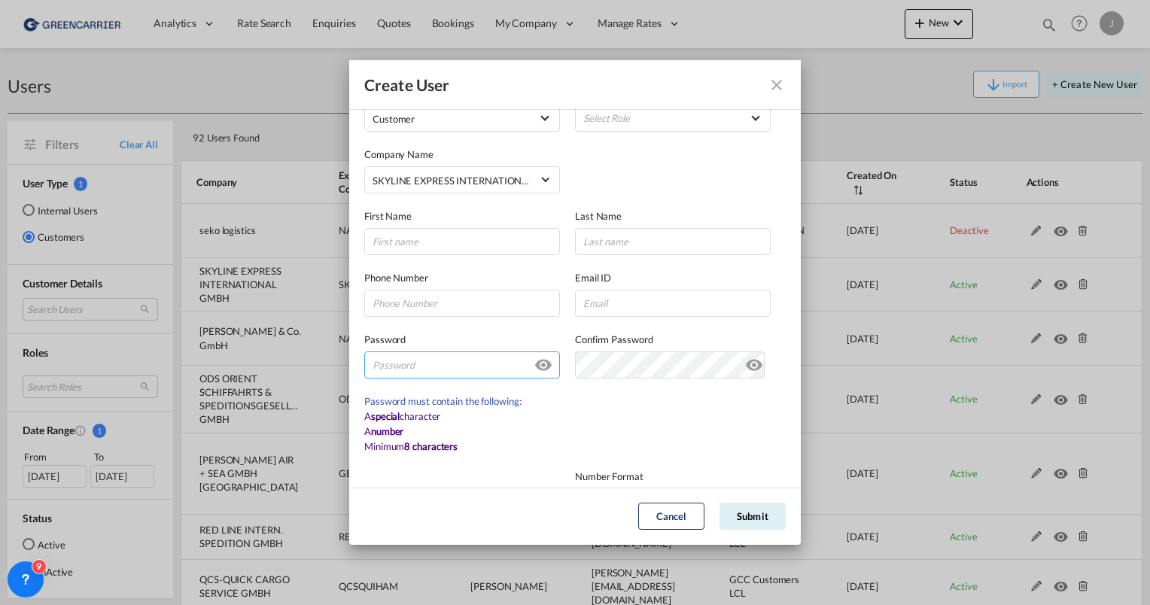
click at [438, 371] on input "GeneralIntergration Details ..." at bounding box center [462, 365] width 196 height 27
type input "GCCHAM2025!"
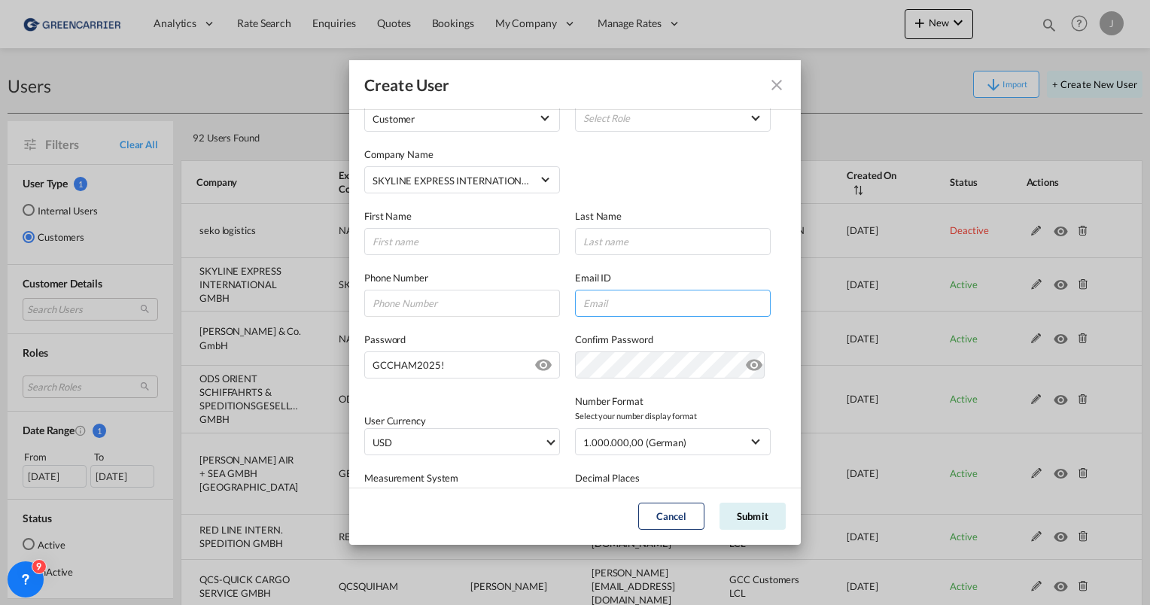
click at [593, 305] on input "GeneralIntergration Details ..." at bounding box center [673, 303] width 196 height 27
paste input "GCCHAM2025!"
type input "GCCHAM2025!"
drag, startPoint x: 656, startPoint y: 301, endPoint x: 492, endPoint y: 315, distance: 164.0
click at [544, 295] on div "Phone Number Email ID GCCHAM2025! Email must be a valid e-mail address" at bounding box center [575, 286] width 422 height 62
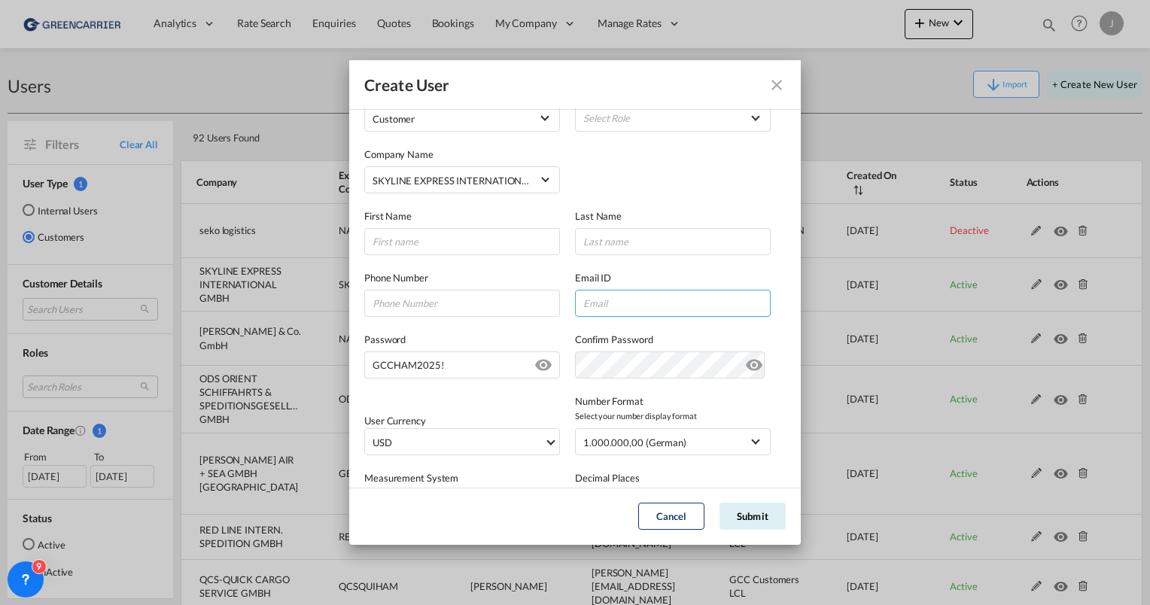
click at [611, 308] on input "GeneralIntergration Details ..." at bounding box center [673, 303] width 196 height 27
paste input "[EMAIL_ADDRESS][DOMAIN_NAME]"
type input "[EMAIL_ADDRESS][DOMAIN_NAME]"
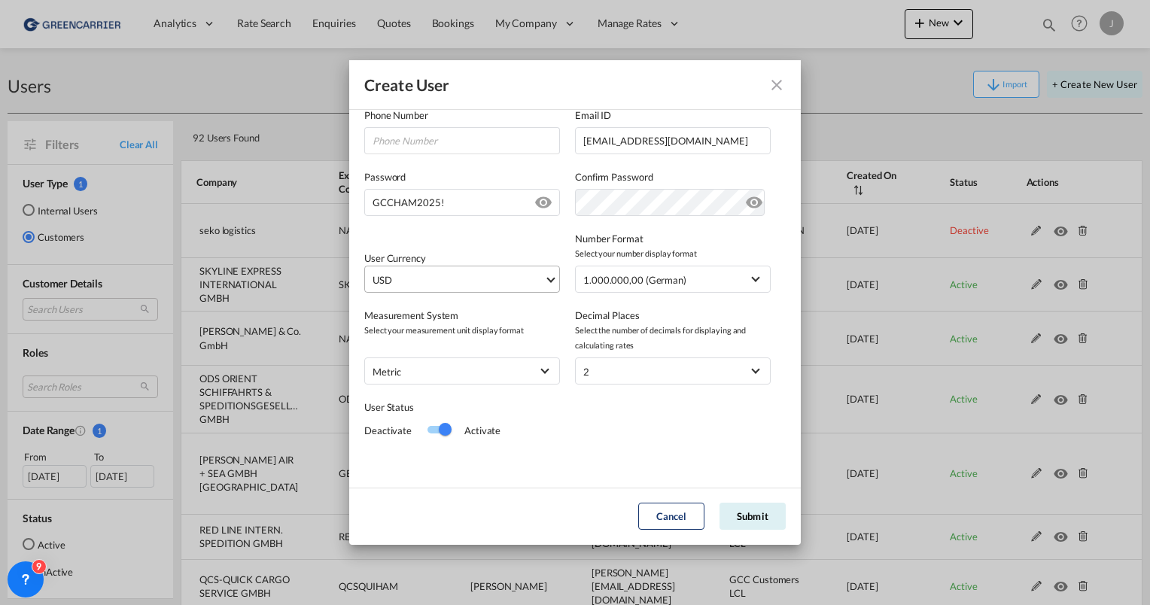
click at [451, 286] on span "USD" at bounding box center [459, 280] width 172 height 15
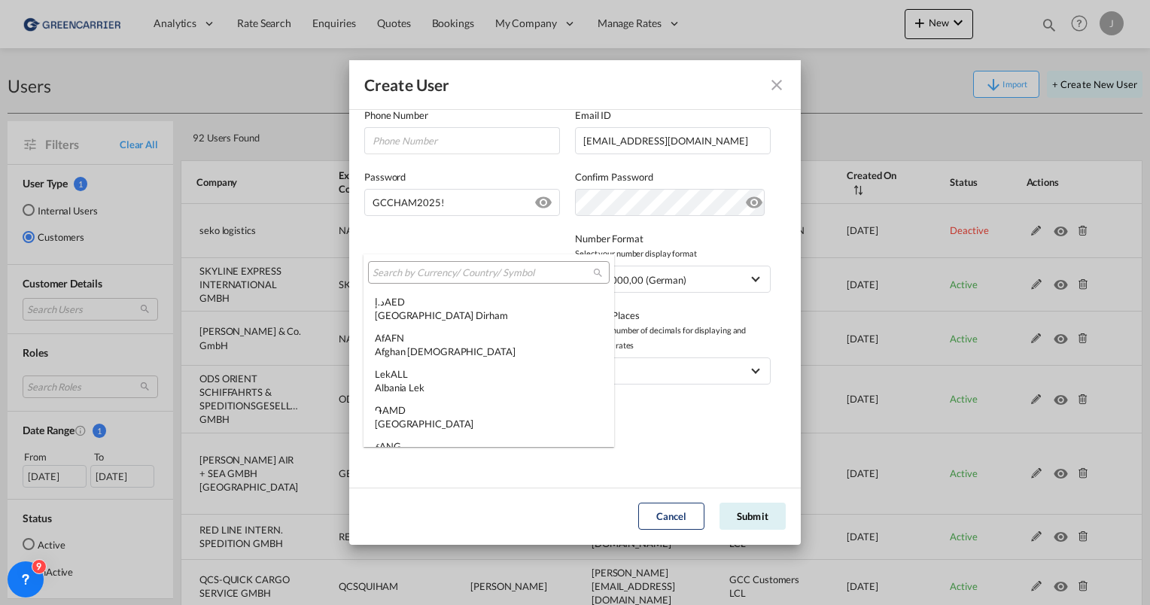
scroll to position [5197, 0]
click at [413, 276] on input "search" at bounding box center [483, 273] width 221 height 14
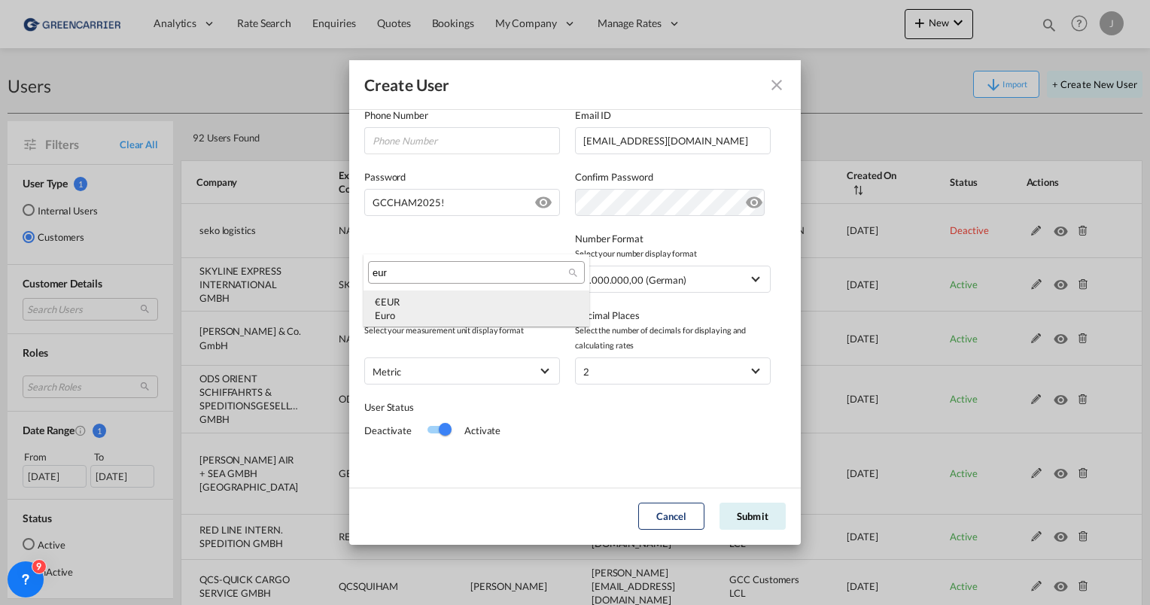
type input "eur"
click at [422, 294] on md-option "€ EUR Euro" at bounding box center [477, 309] width 226 height 36
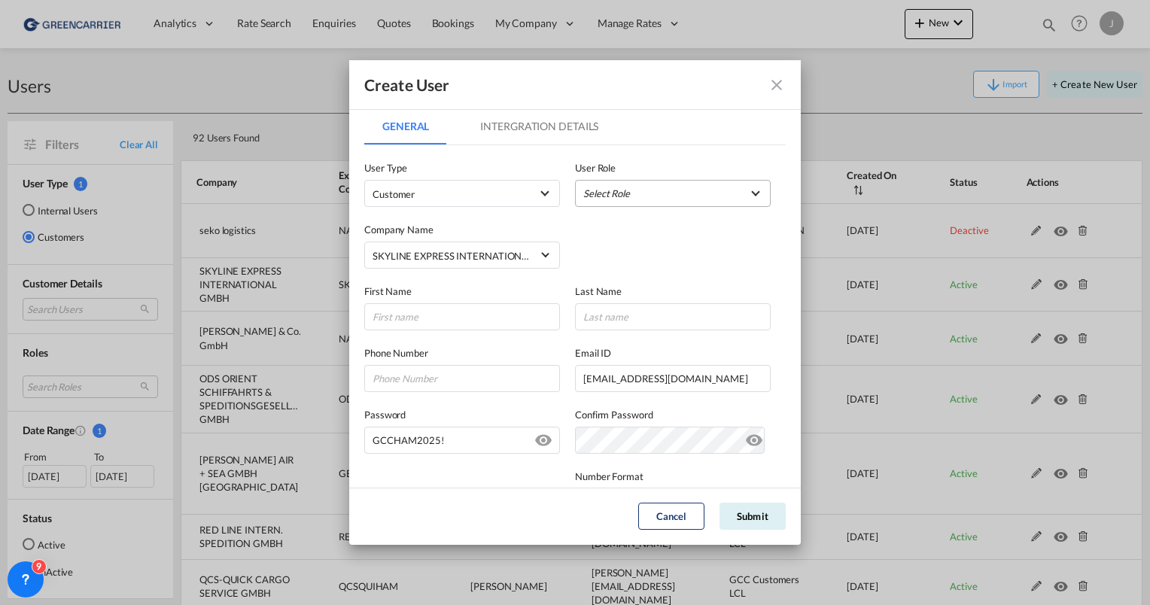
click at [617, 193] on md-select "Select Role" at bounding box center [673, 193] width 196 height 27
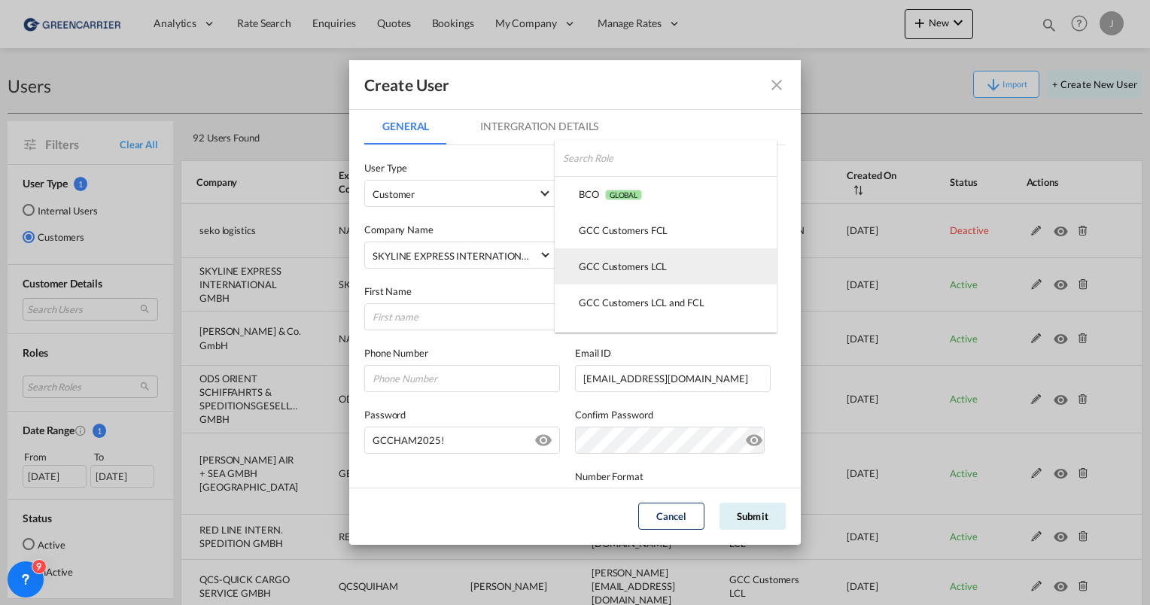
click at [623, 263] on div "GCC Customers LCL USER_DEFINED" at bounding box center [623, 267] width 88 height 14
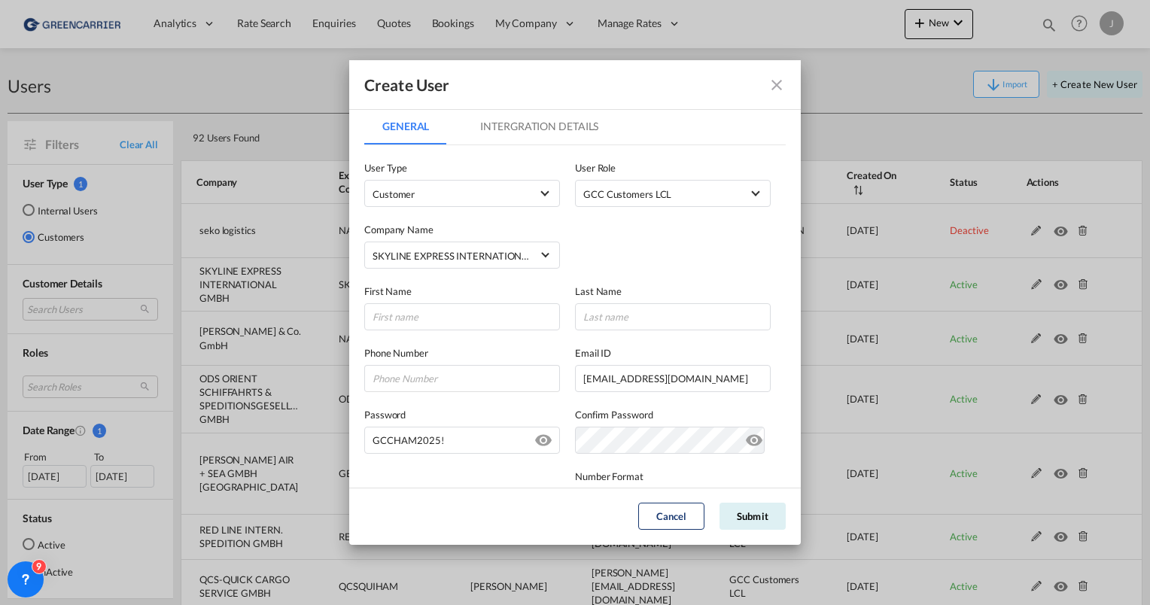
click at [524, 130] on md-tab-item "Intergration Details" at bounding box center [539, 126] width 154 height 36
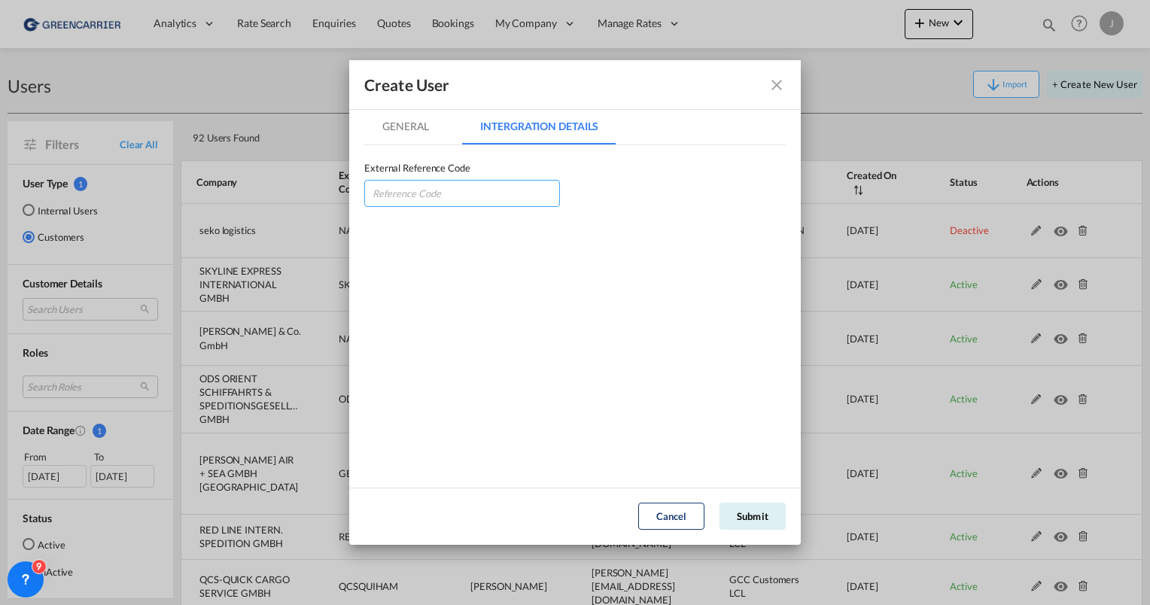
click at [398, 196] on input "GeneralIntergration Details ..." at bounding box center [462, 193] width 196 height 27
type input "SKYEXPLGE"
click at [425, 126] on md-tab-item "General" at bounding box center [405, 126] width 83 height 36
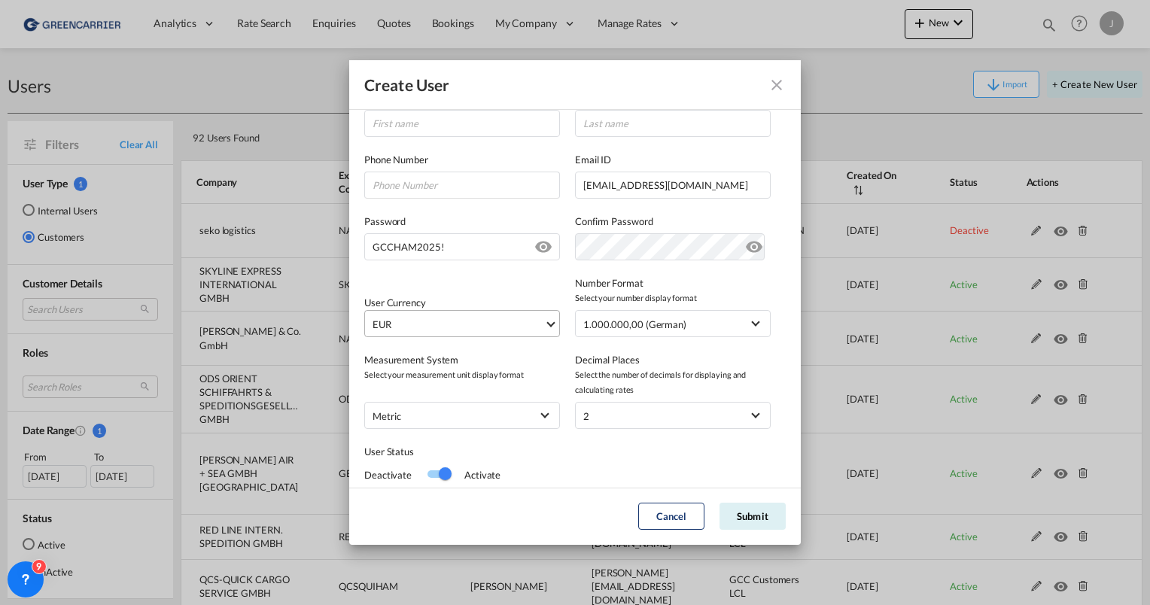
scroll to position [237, 0]
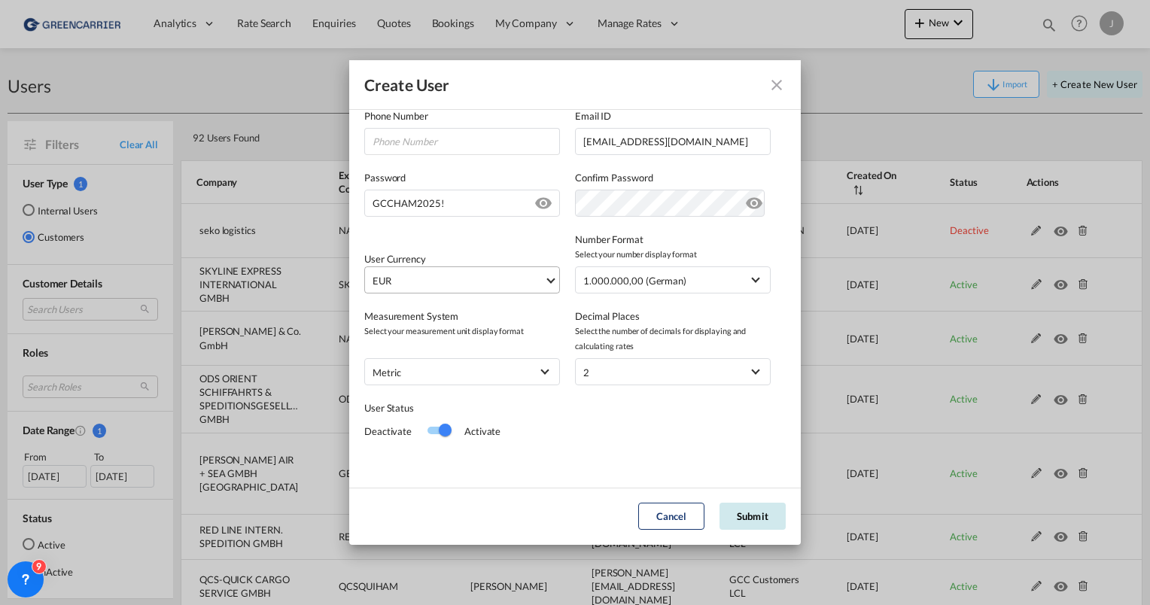
click at [763, 515] on button "Submit" at bounding box center [753, 516] width 66 height 27
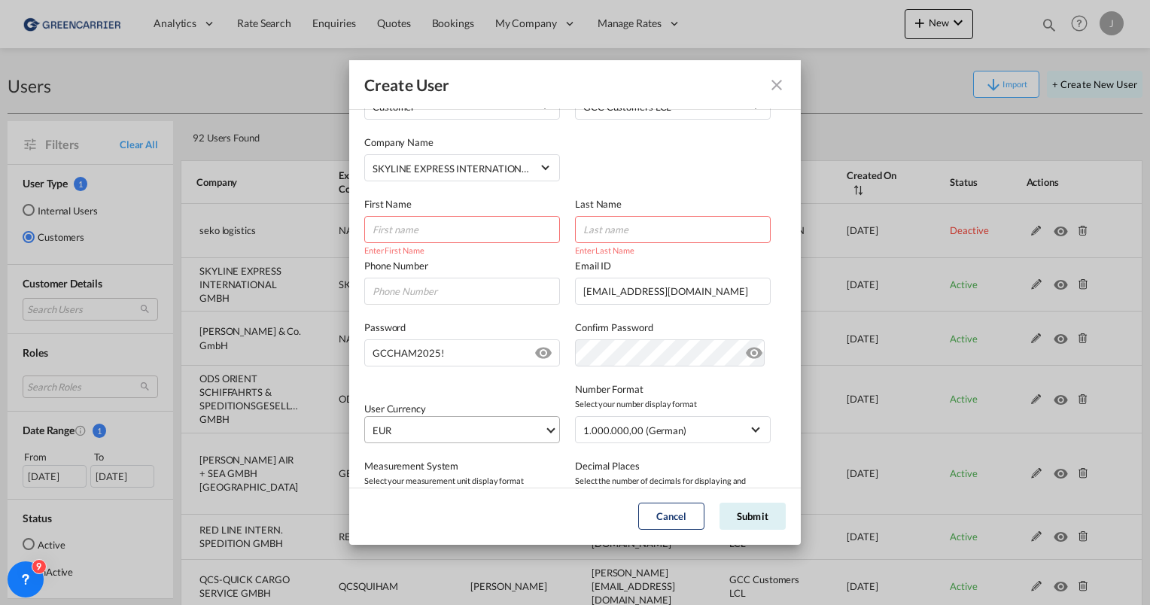
scroll to position [0, 0]
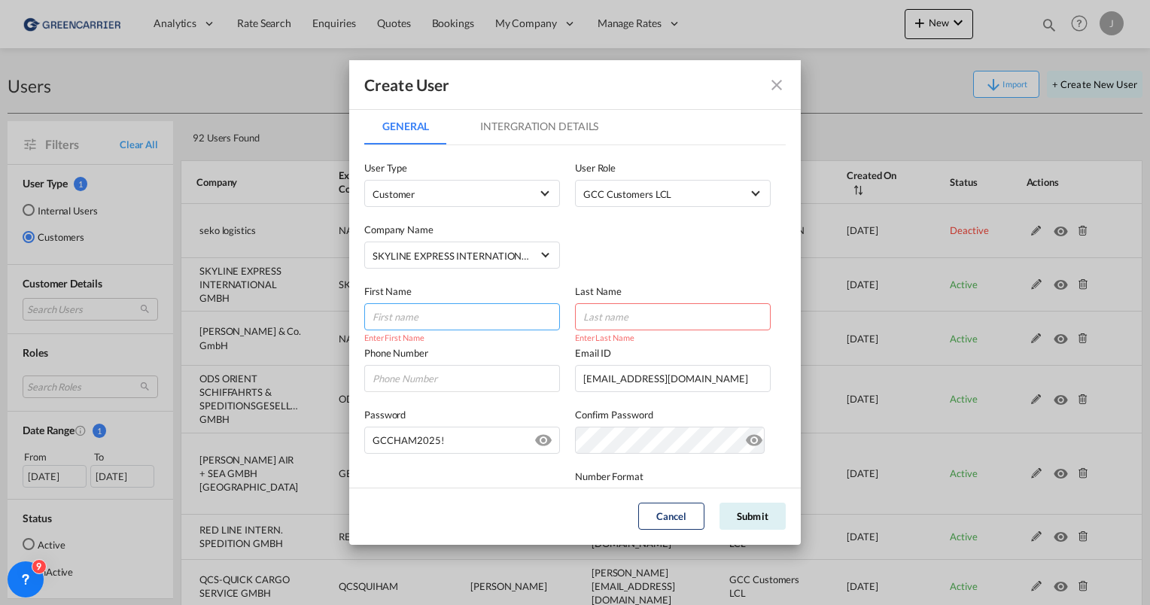
click at [449, 317] on input "GeneralIntergration Details ..." at bounding box center [462, 316] width 196 height 27
type input "[PERSON_NAME]"
type input "König"
drag, startPoint x: 583, startPoint y: 319, endPoint x: 541, endPoint y: 318, distance: 41.4
click at [541, 318] on div "First Name [PERSON_NAME] Last Name König" at bounding box center [575, 300] width 422 height 62
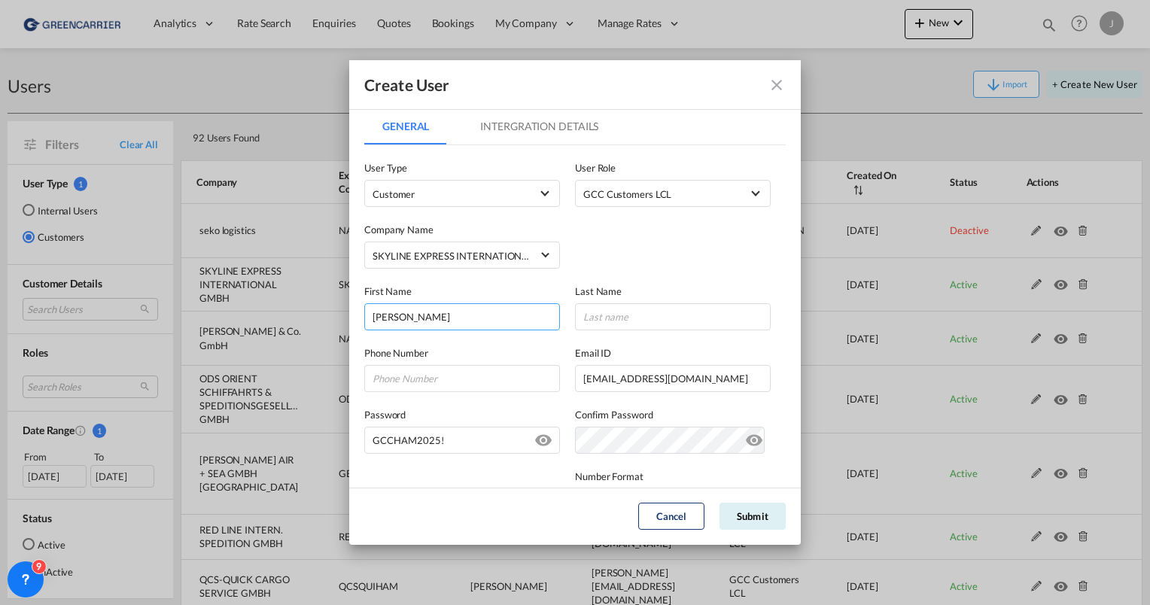
drag, startPoint x: 499, startPoint y: 325, endPoint x: 382, endPoint y: 324, distance: 116.7
click at [382, 324] on input "[PERSON_NAME]" at bounding box center [462, 316] width 196 height 27
type input "A"
type input "Skyline"
type input "Team"
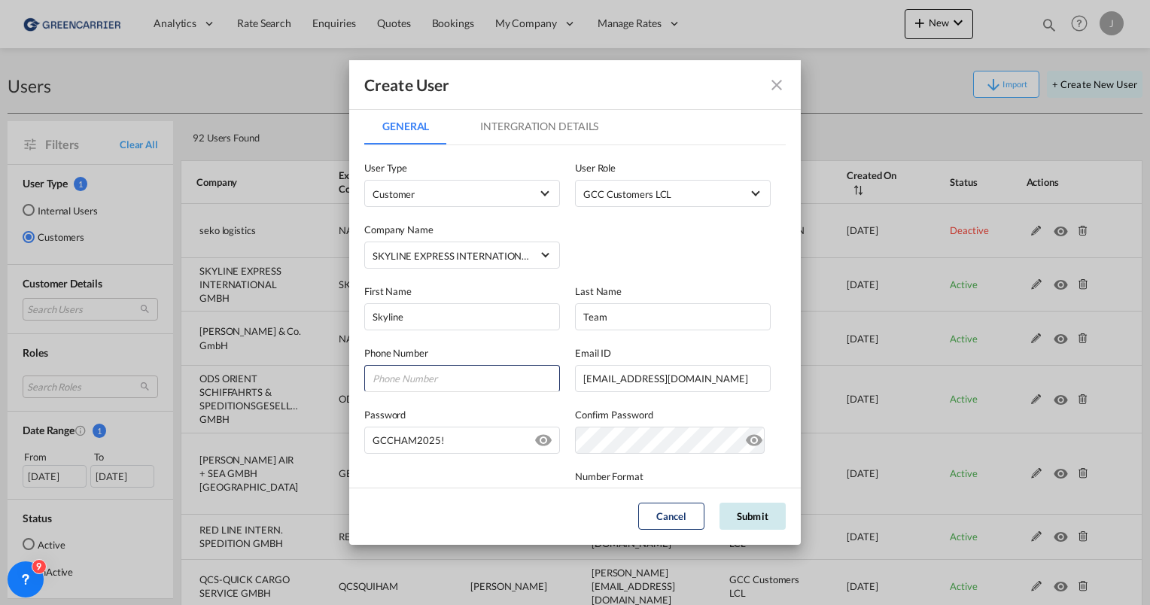
click at [741, 513] on button "Submit" at bounding box center [753, 516] width 66 height 27
